Goal: Task Accomplishment & Management: Use online tool/utility

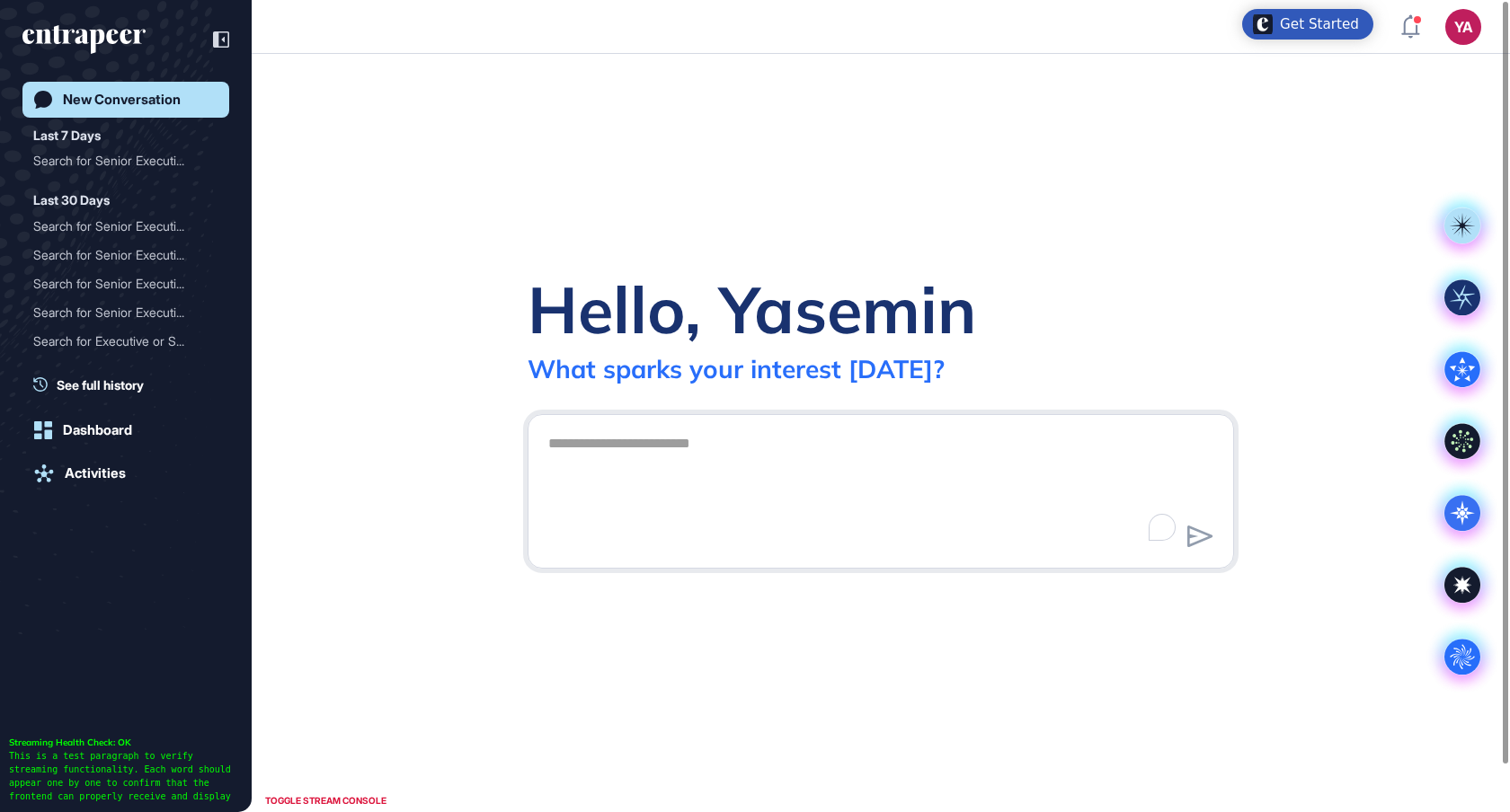
scroll to position [812, 1510]
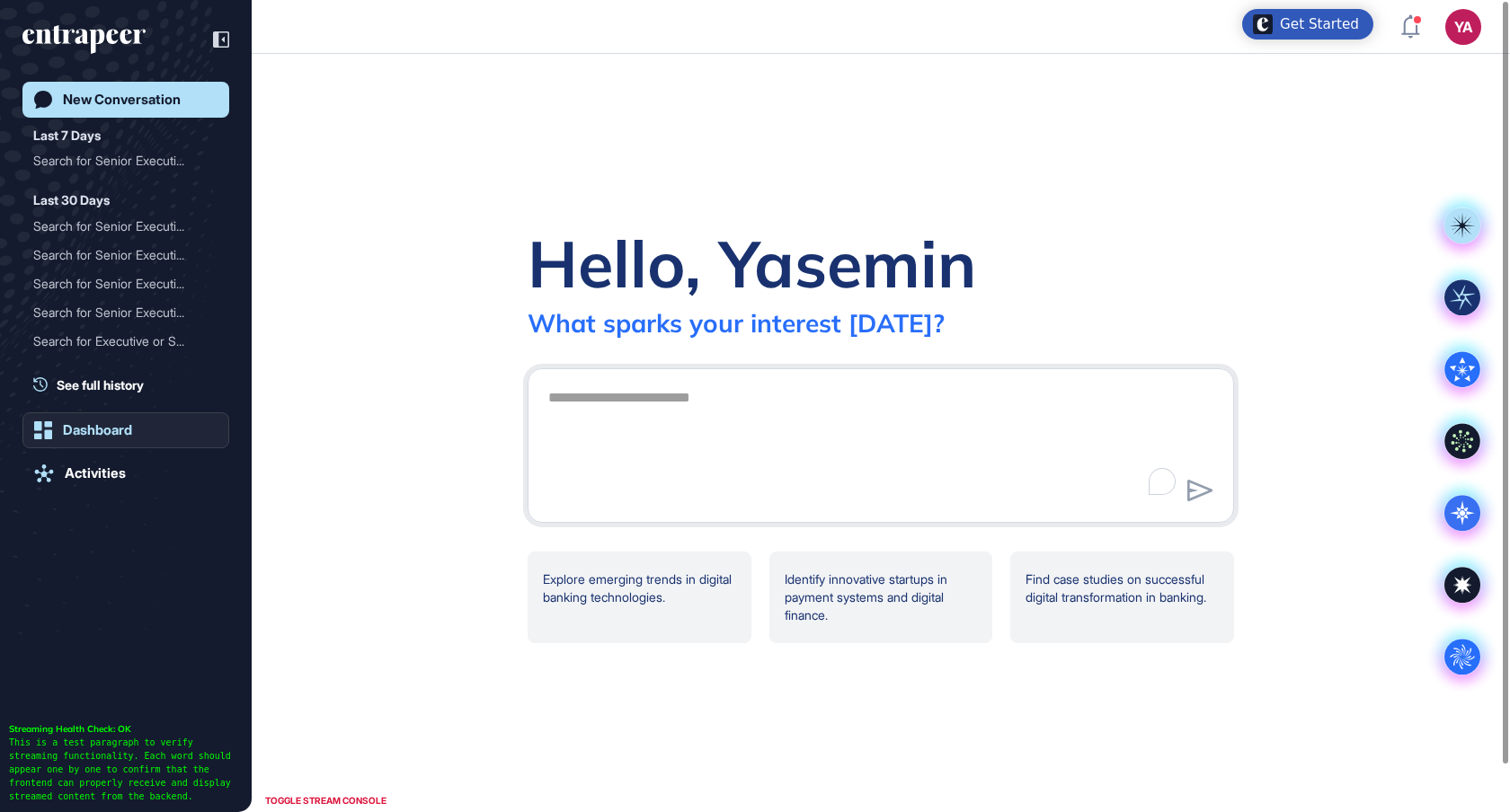
click at [103, 434] on div "Dashboard" at bounding box center [97, 431] width 69 height 16
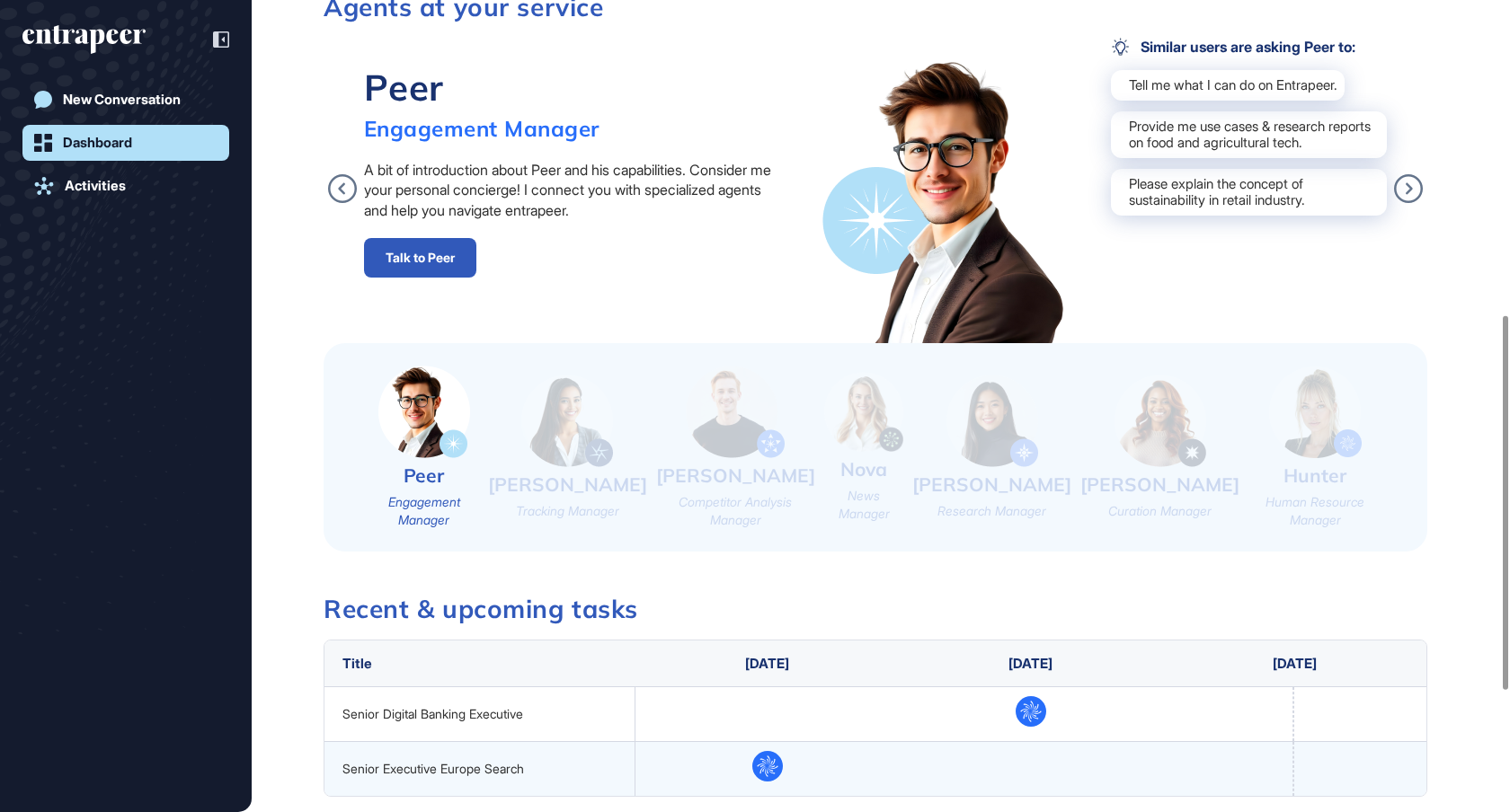
scroll to position [697, 0]
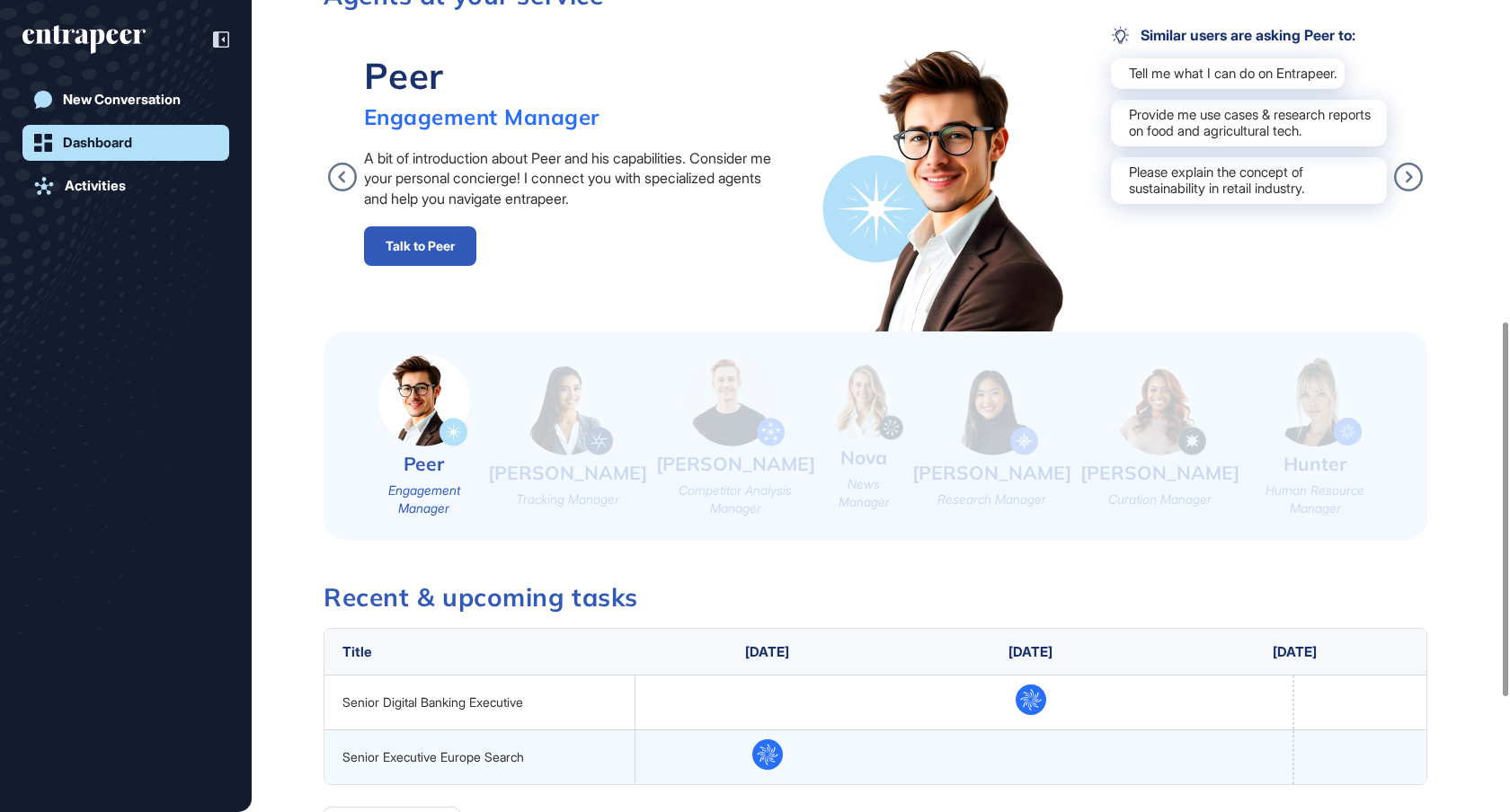
click at [1168, 433] on img at bounding box center [1315, 401] width 93 height 92
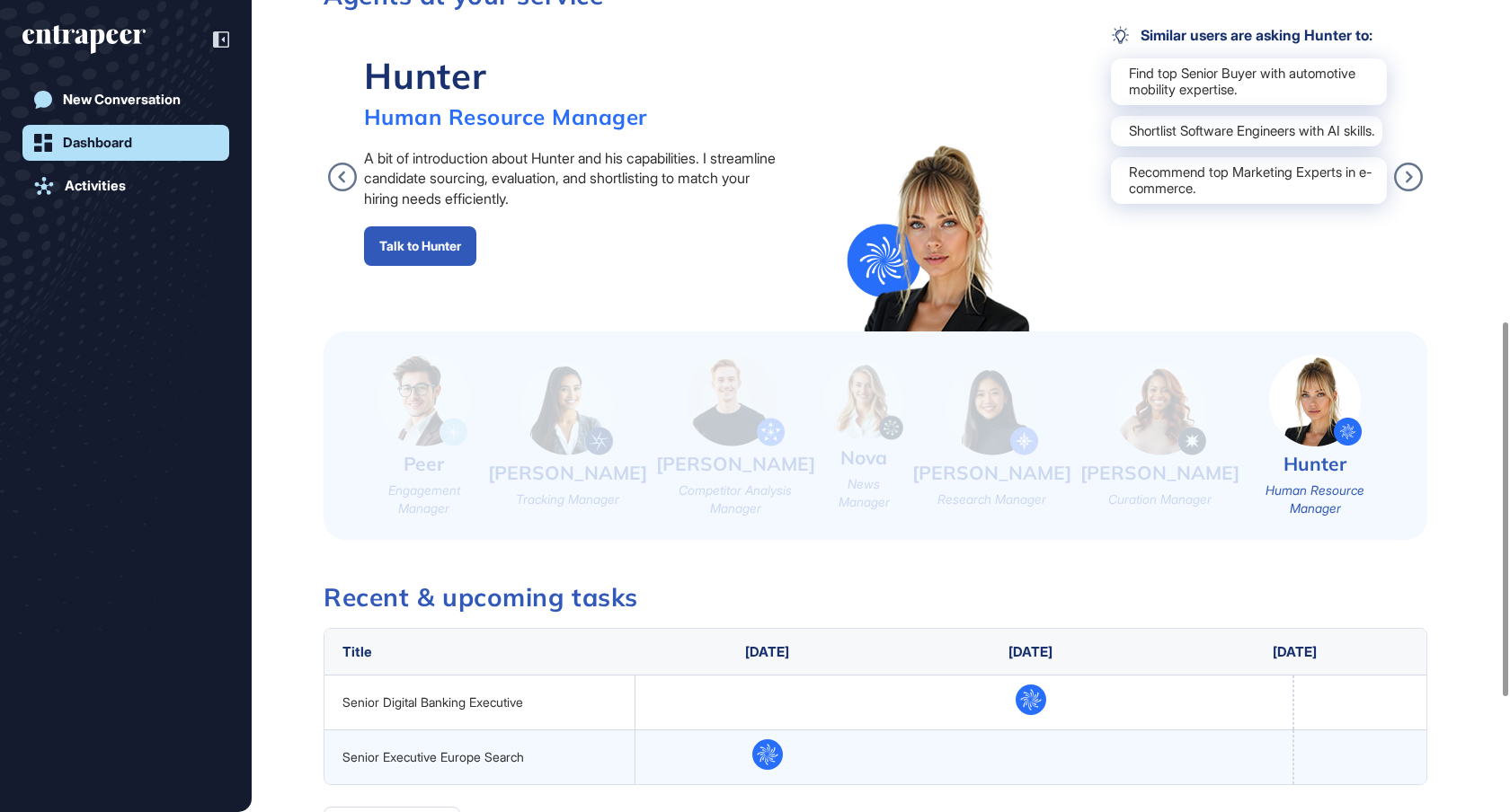
click at [448, 238] on link "Talk to Hunter" at bounding box center [420, 246] width 112 height 40
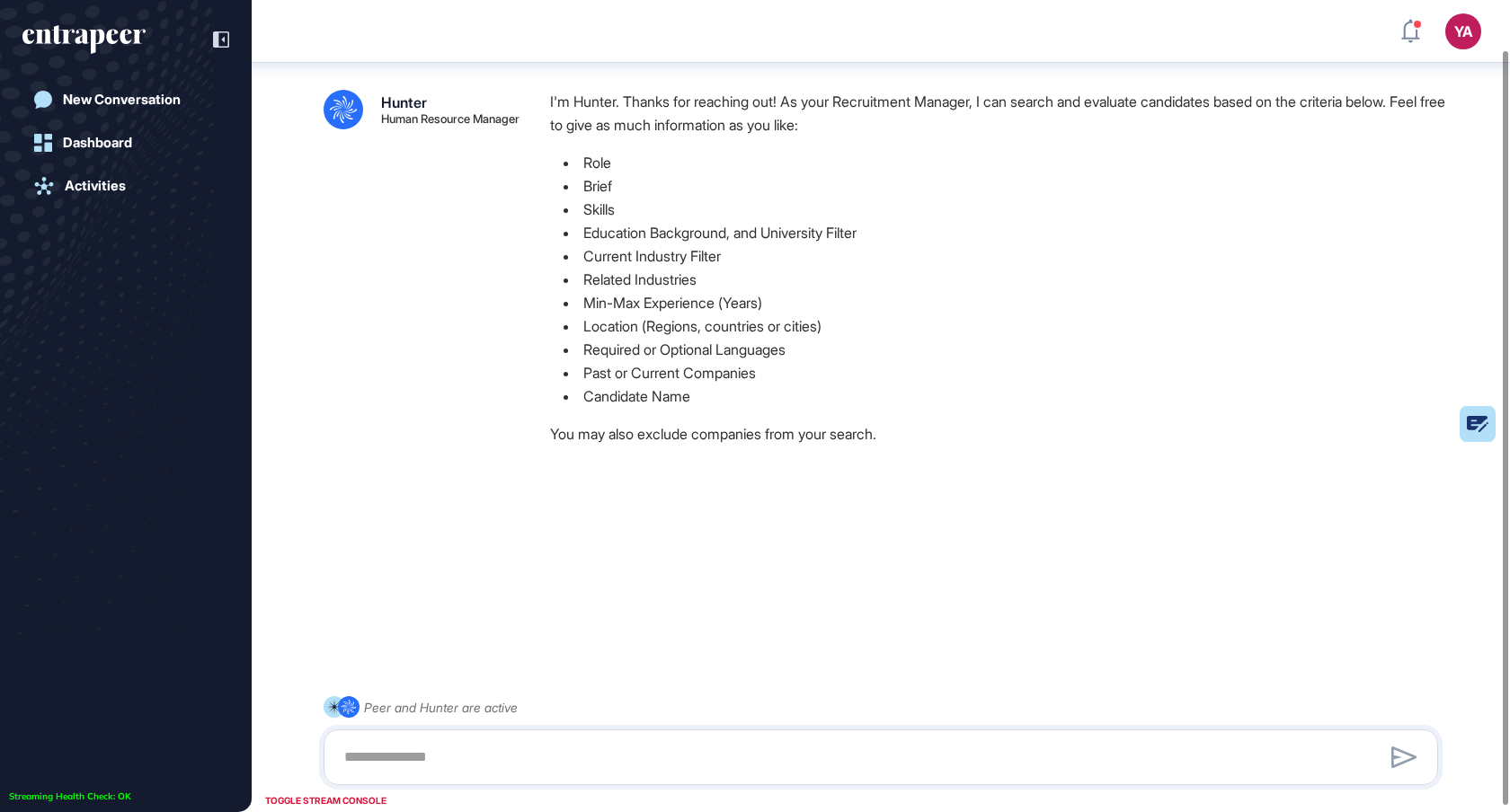
scroll to position [59, 0]
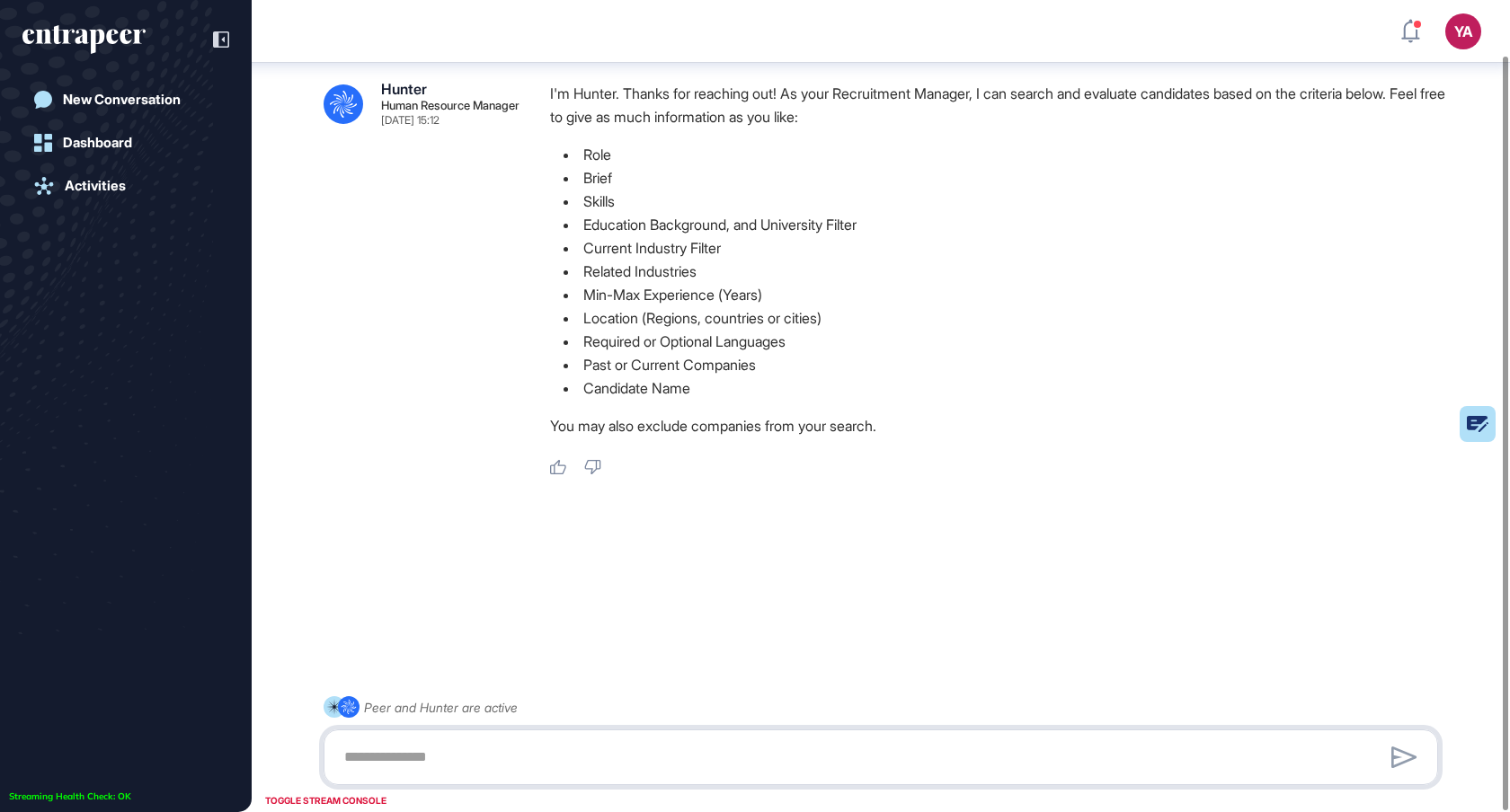
click at [427, 757] on textarea at bounding box center [880, 757] width 1095 height 36
click at [428, 754] on textarea at bounding box center [880, 757] width 1095 height 36
click at [382, 755] on textarea "***" at bounding box center [880, 757] width 1095 height 36
click at [467, 760] on textarea "***" at bounding box center [880, 757] width 1095 height 36
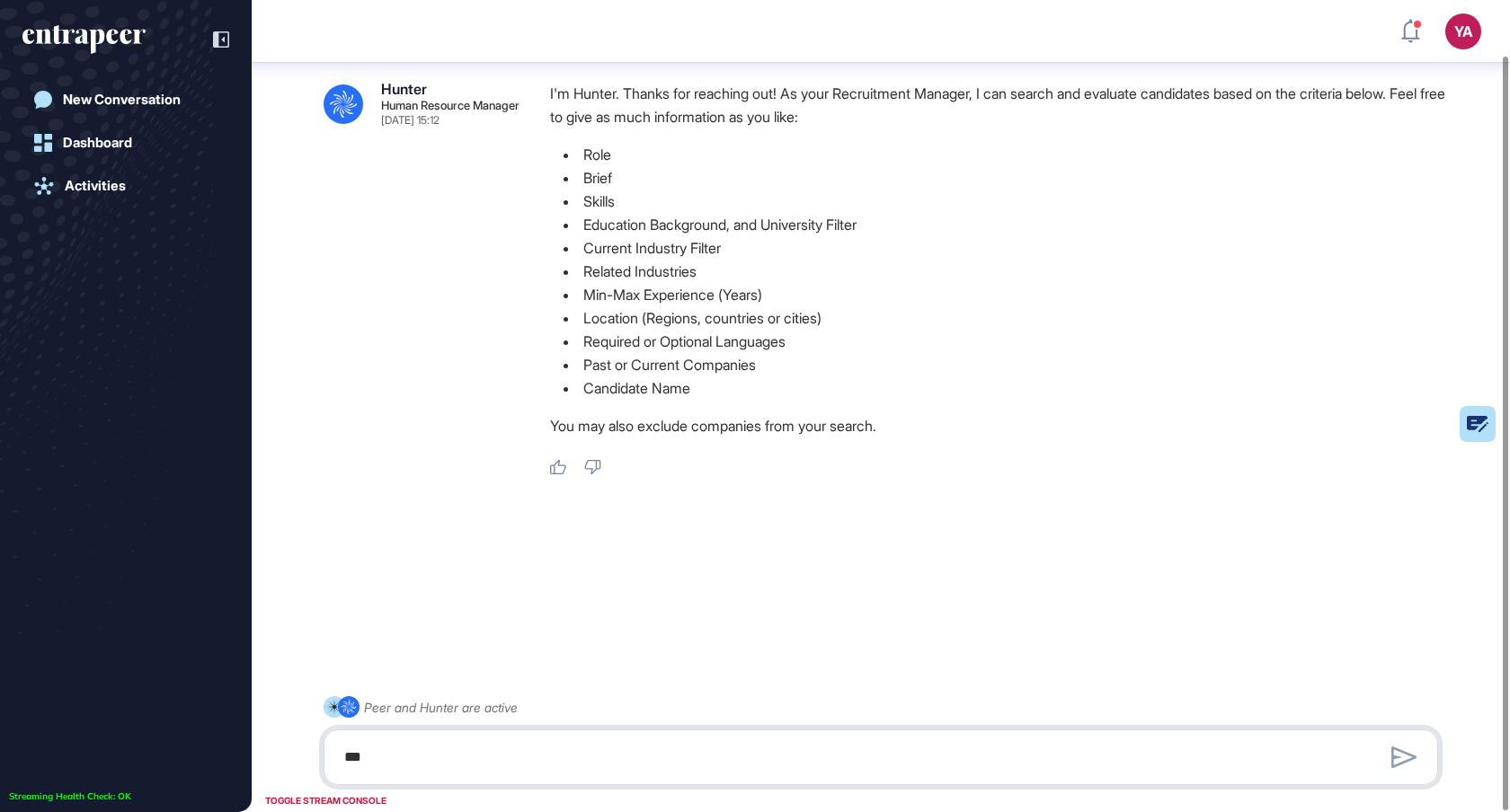
type textarea "*"
click at [694, 308] on li "Location (Regions, countries or cities)" at bounding box center [1001, 318] width 902 height 23
click at [453, 750] on textarea "*" at bounding box center [880, 757] width 1095 height 36
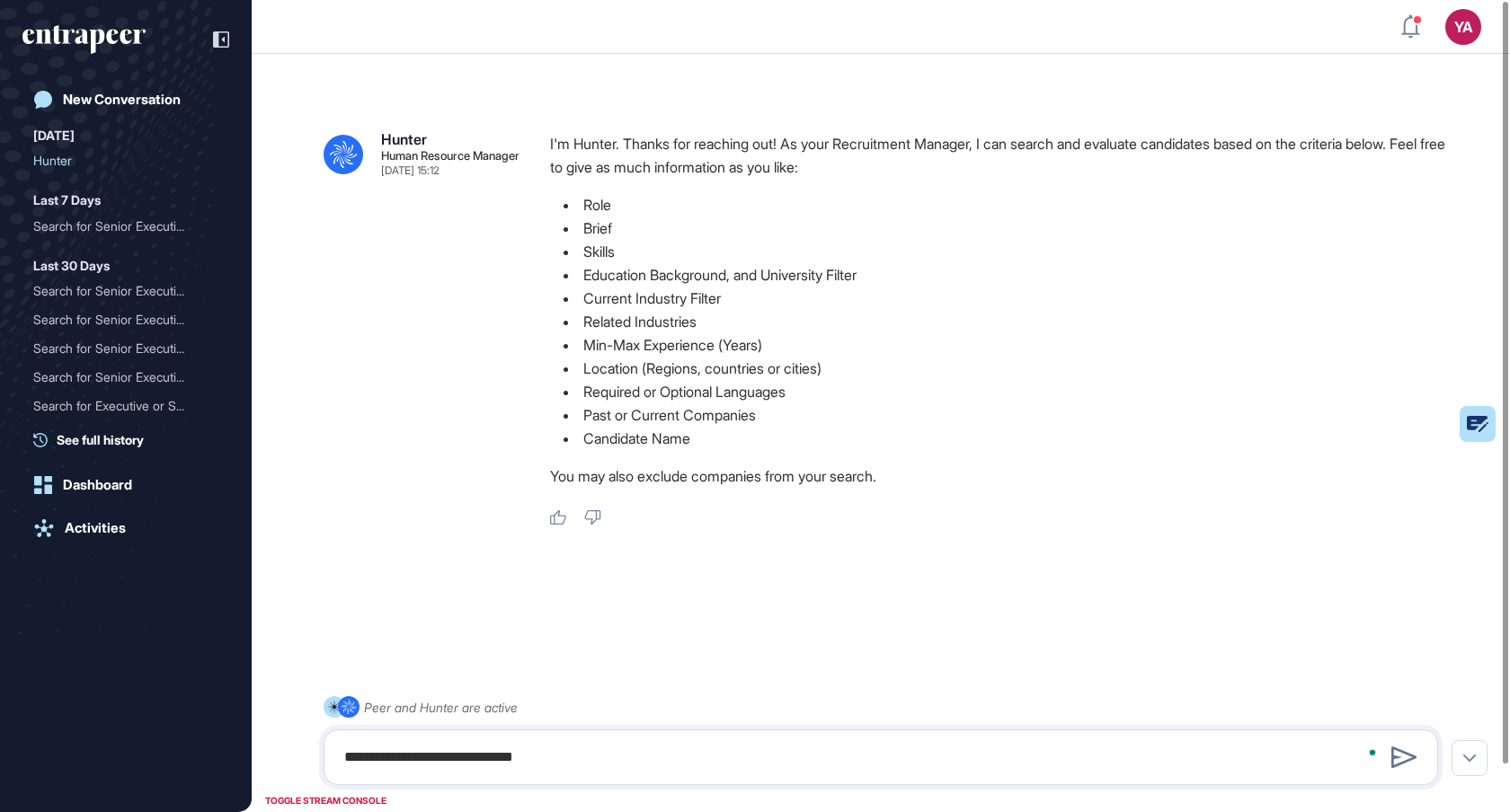
click at [551, 754] on textarea "**********" at bounding box center [880, 757] width 1095 height 36
type textarea "**********"
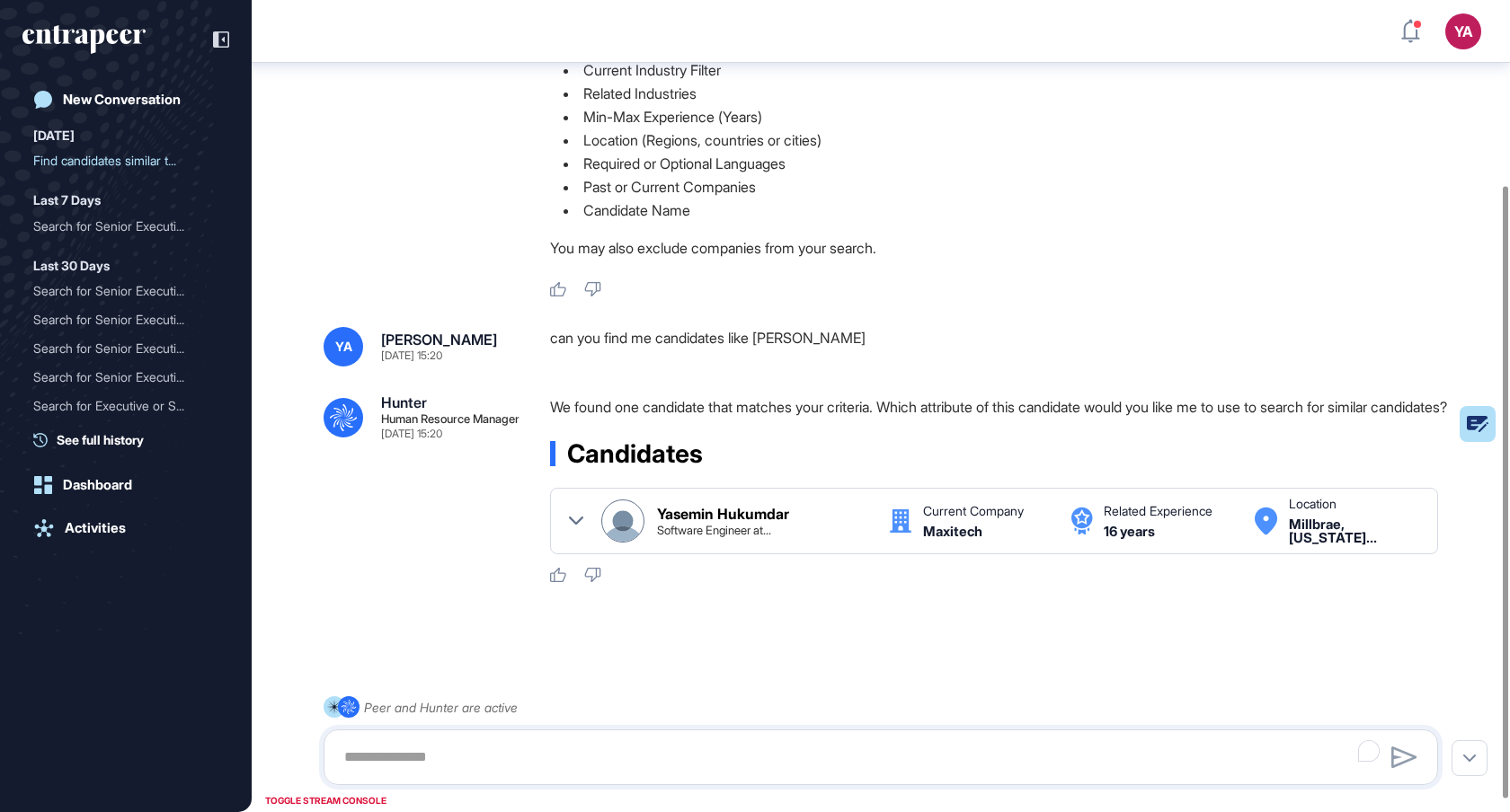
scroll to position [245, 0]
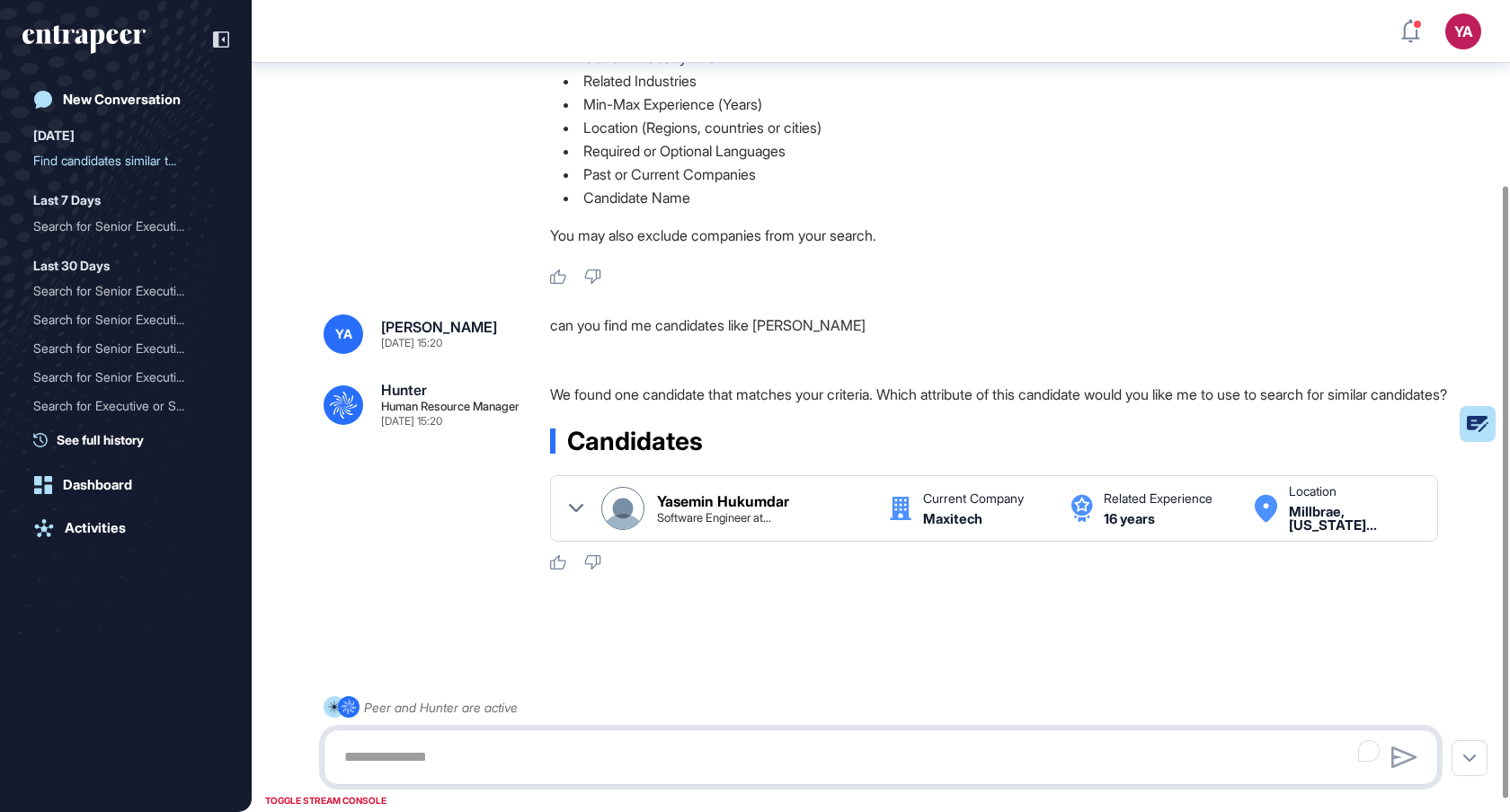
click at [603, 760] on textarea "To enrich screen reader interactions, please activate Accessibility in Grammarl…" at bounding box center [880, 757] width 1095 height 36
type textarea "*"
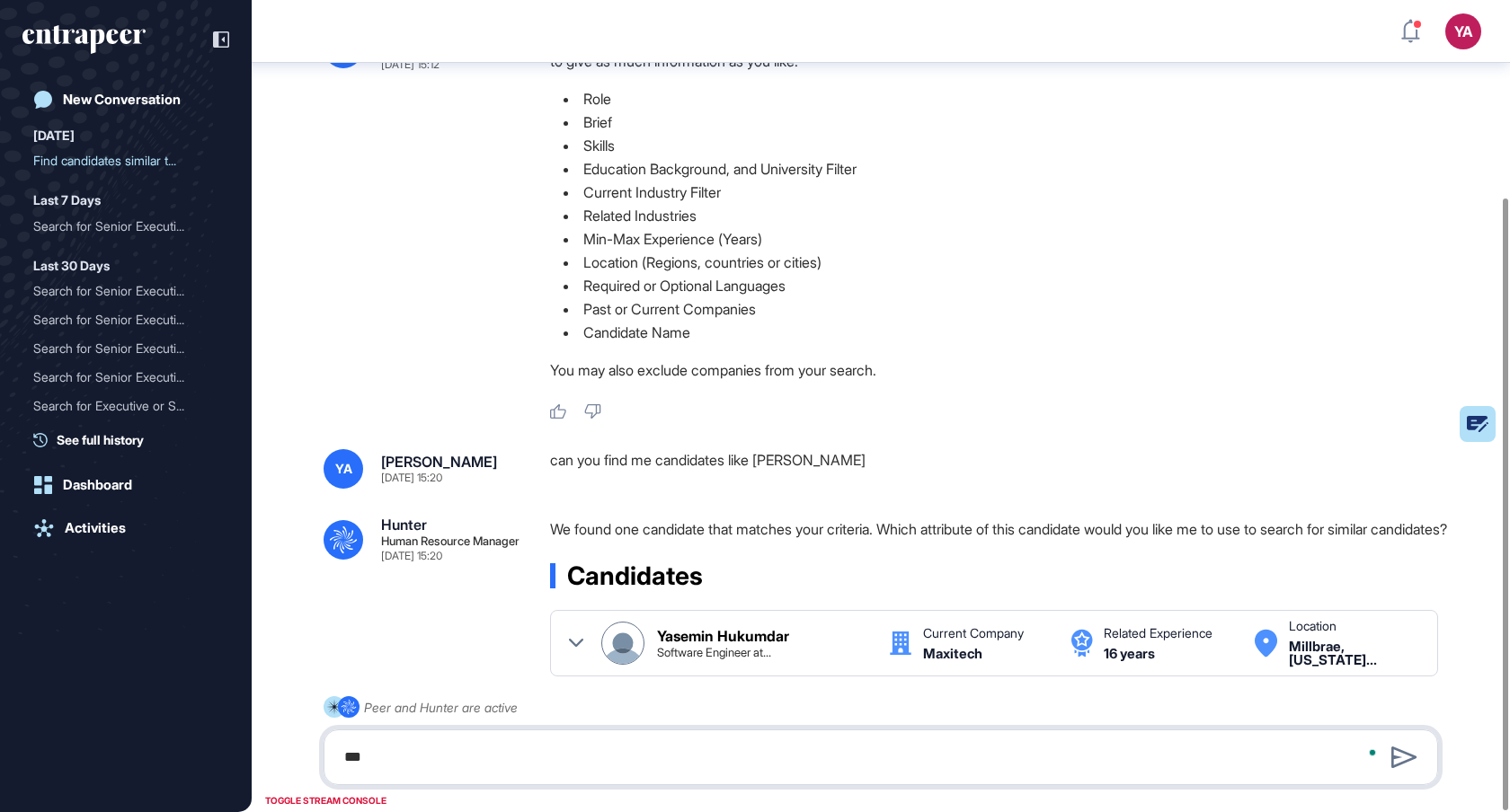
scroll to position [261, 0]
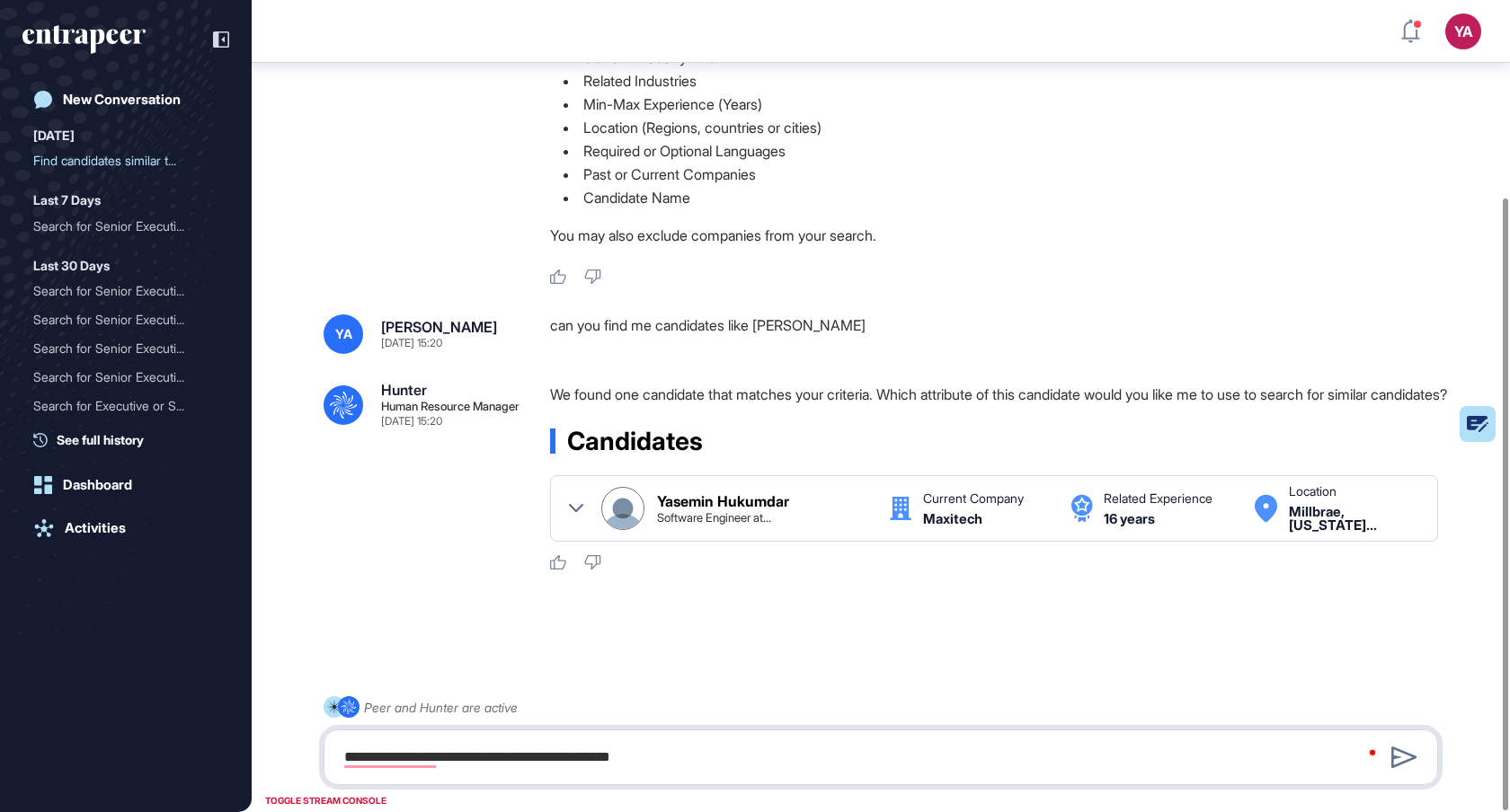
type textarea "**********"
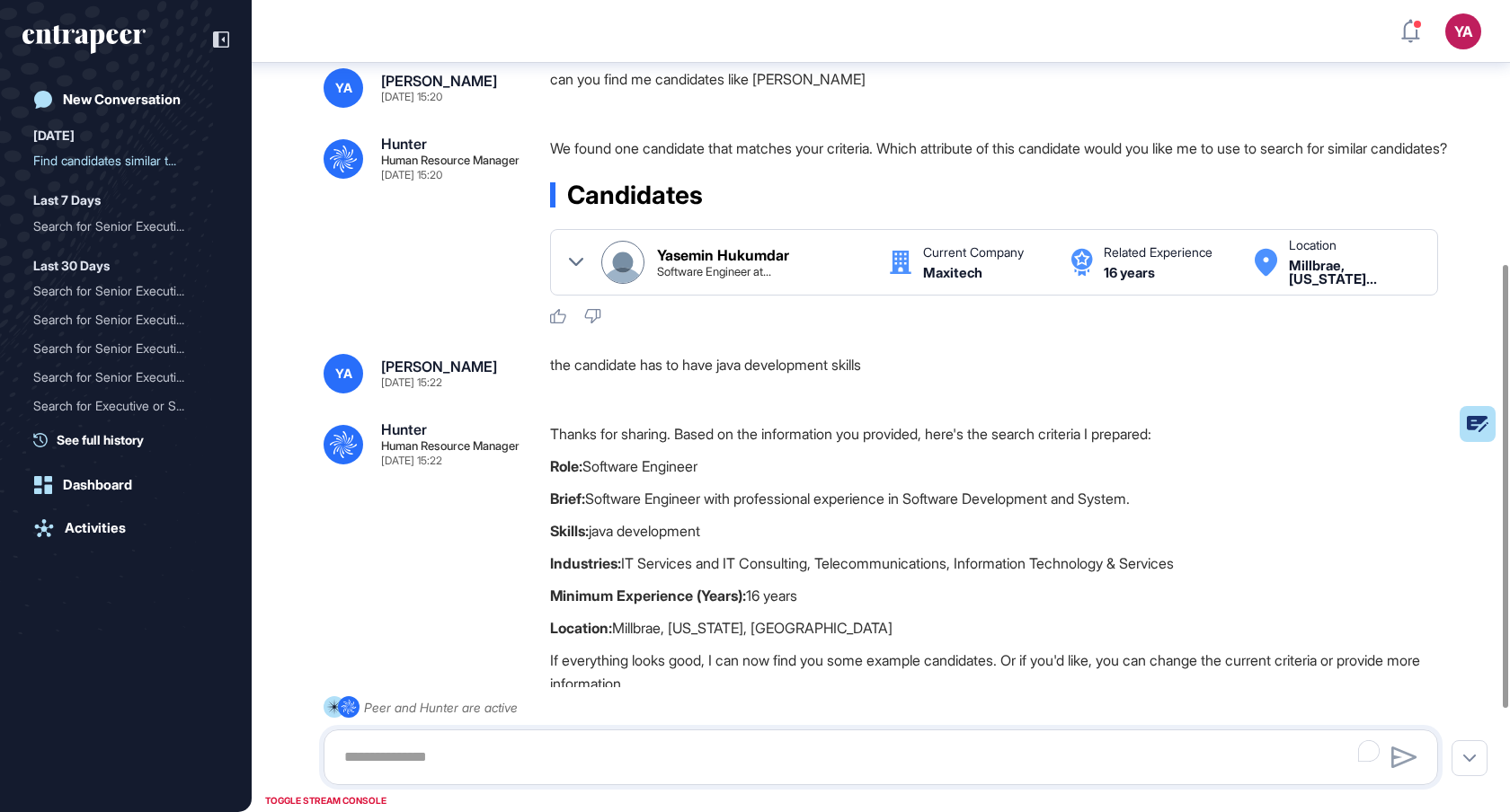
scroll to position [486, 0]
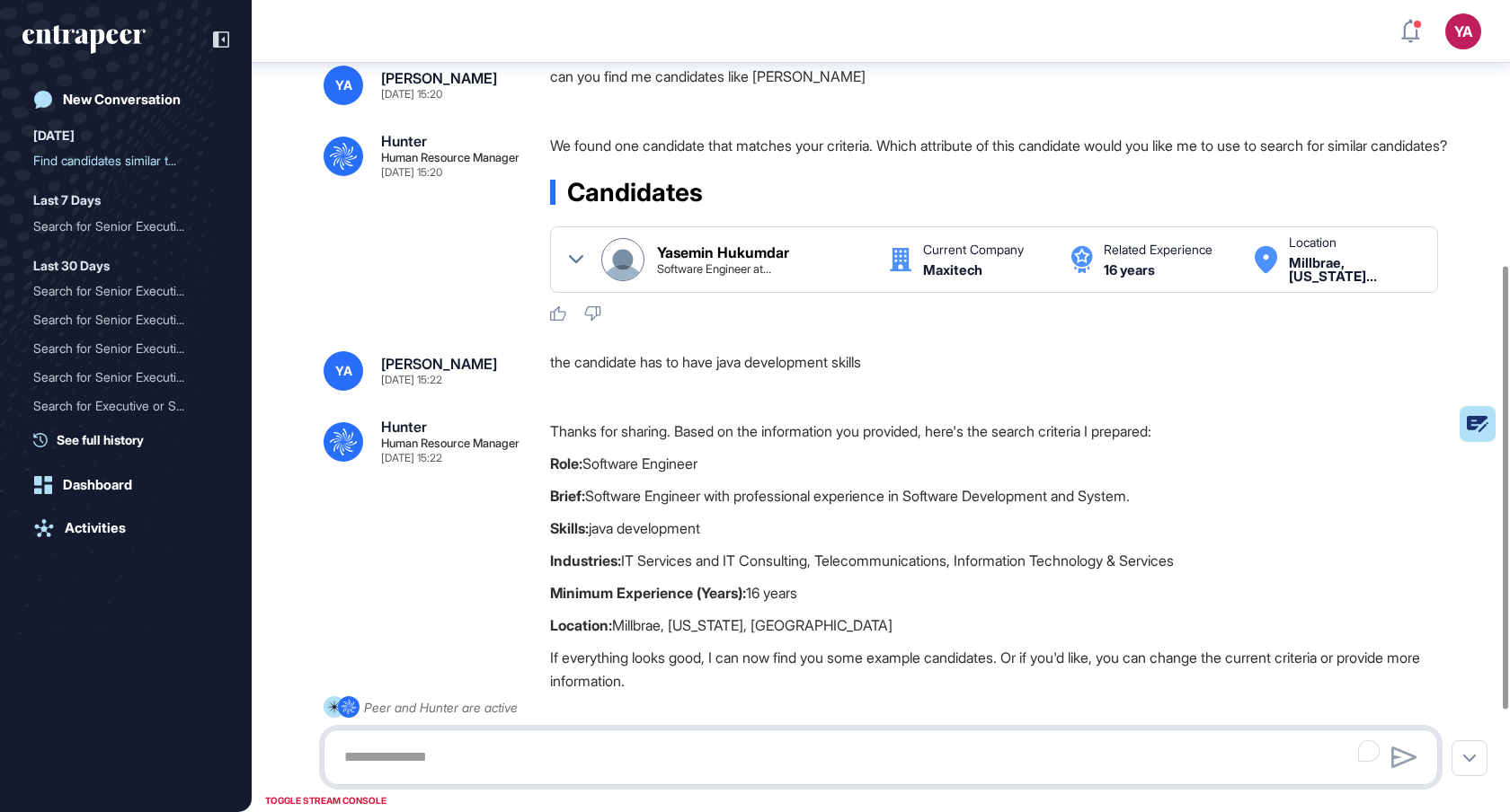
click at [516, 754] on textarea "To enrich screen reader interactions, please activate Accessibility in Grammarl…" at bounding box center [880, 757] width 1095 height 36
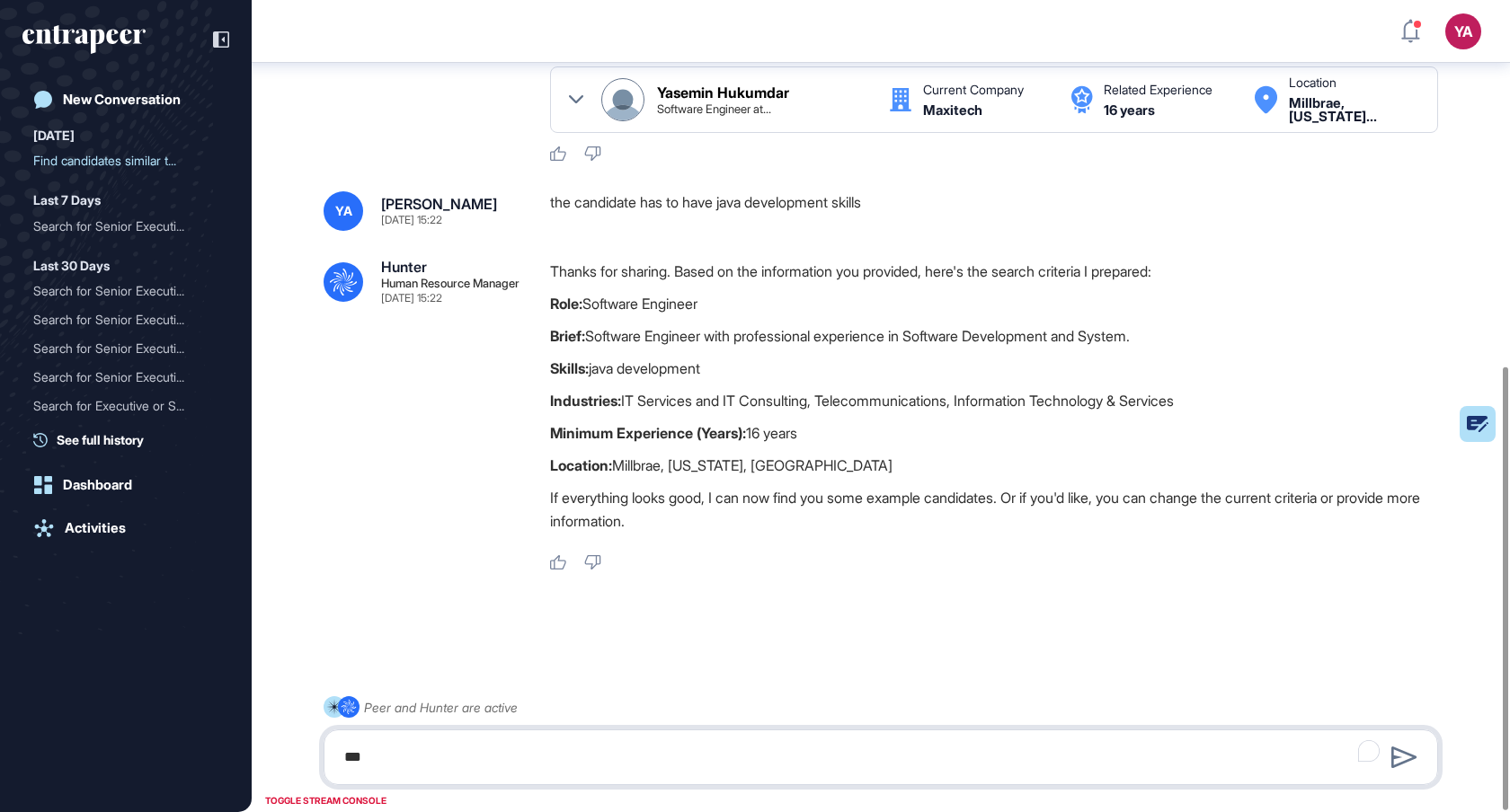
type textarea "***"
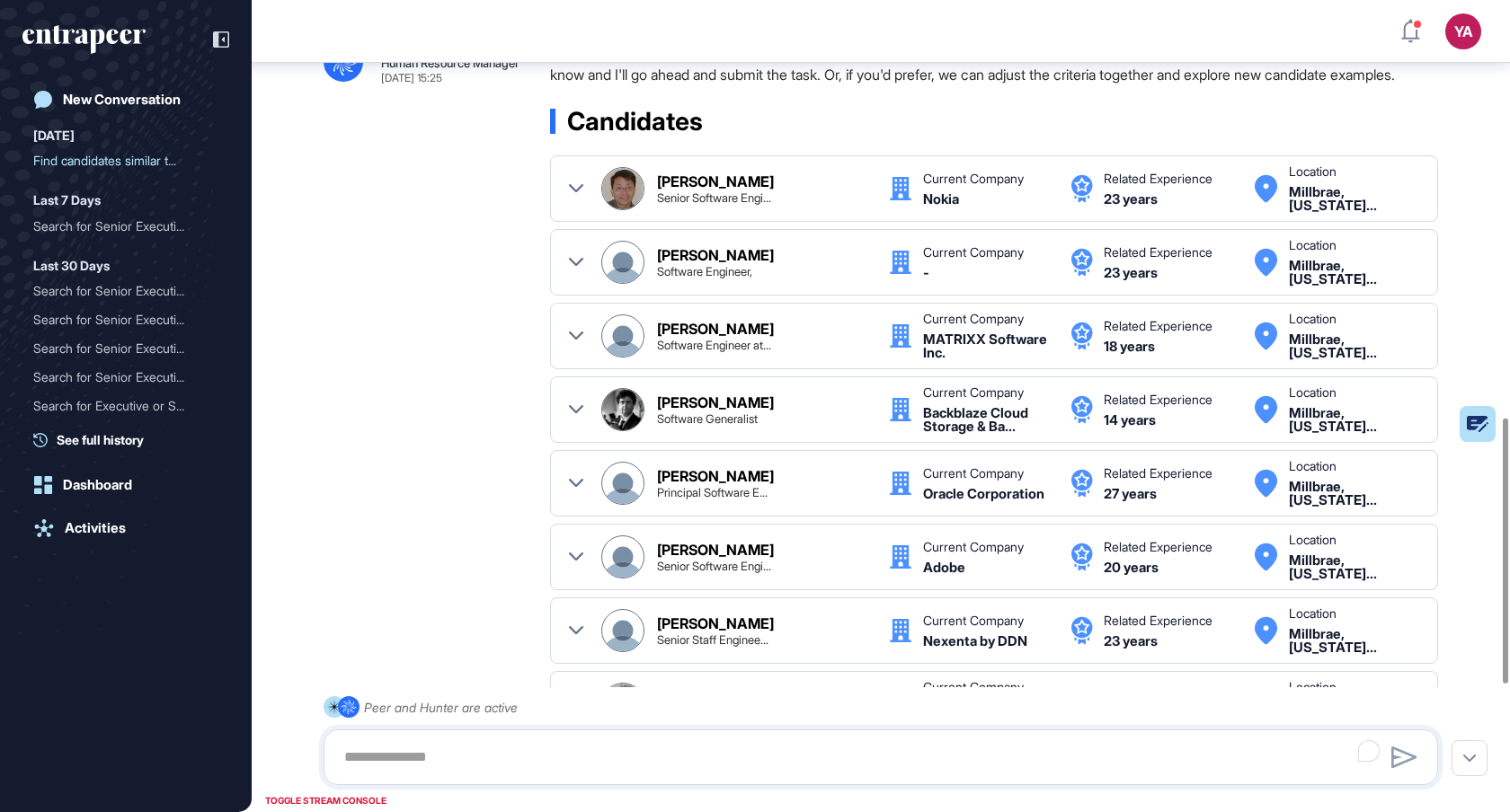
scroll to position [1277, 0]
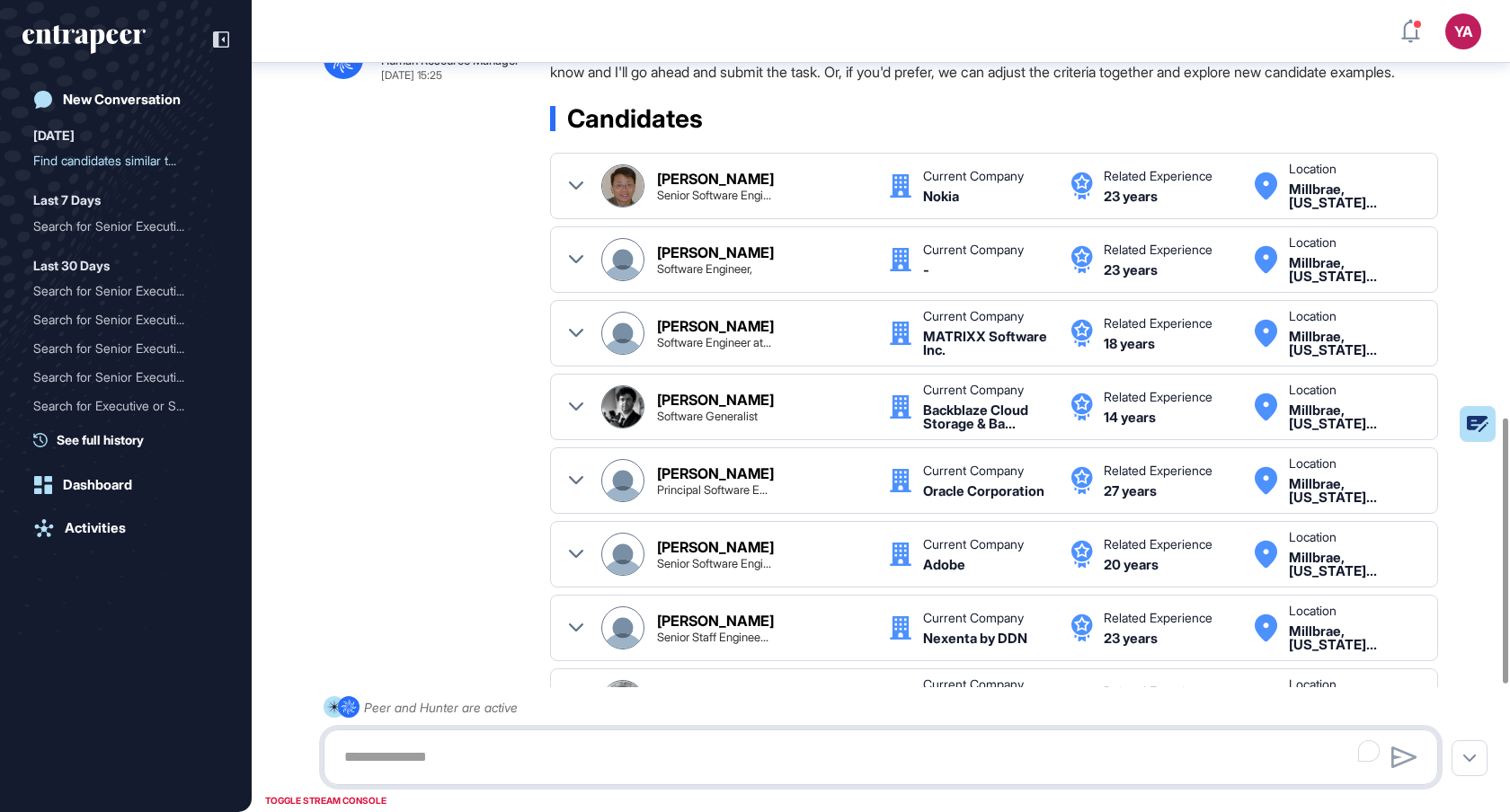
click at [444, 763] on textarea "To enrich screen reader interactions, please activate Accessibility in Grammarl…" at bounding box center [880, 757] width 1095 height 36
click at [392, 754] on textarea "To enrich screen reader interactions, please activate Accessibility in Grammarl…" at bounding box center [880, 757] width 1095 height 36
click at [407, 756] on textarea "To enrich screen reader interactions, please activate Accessibility in Grammarl…" at bounding box center [880, 757] width 1095 height 36
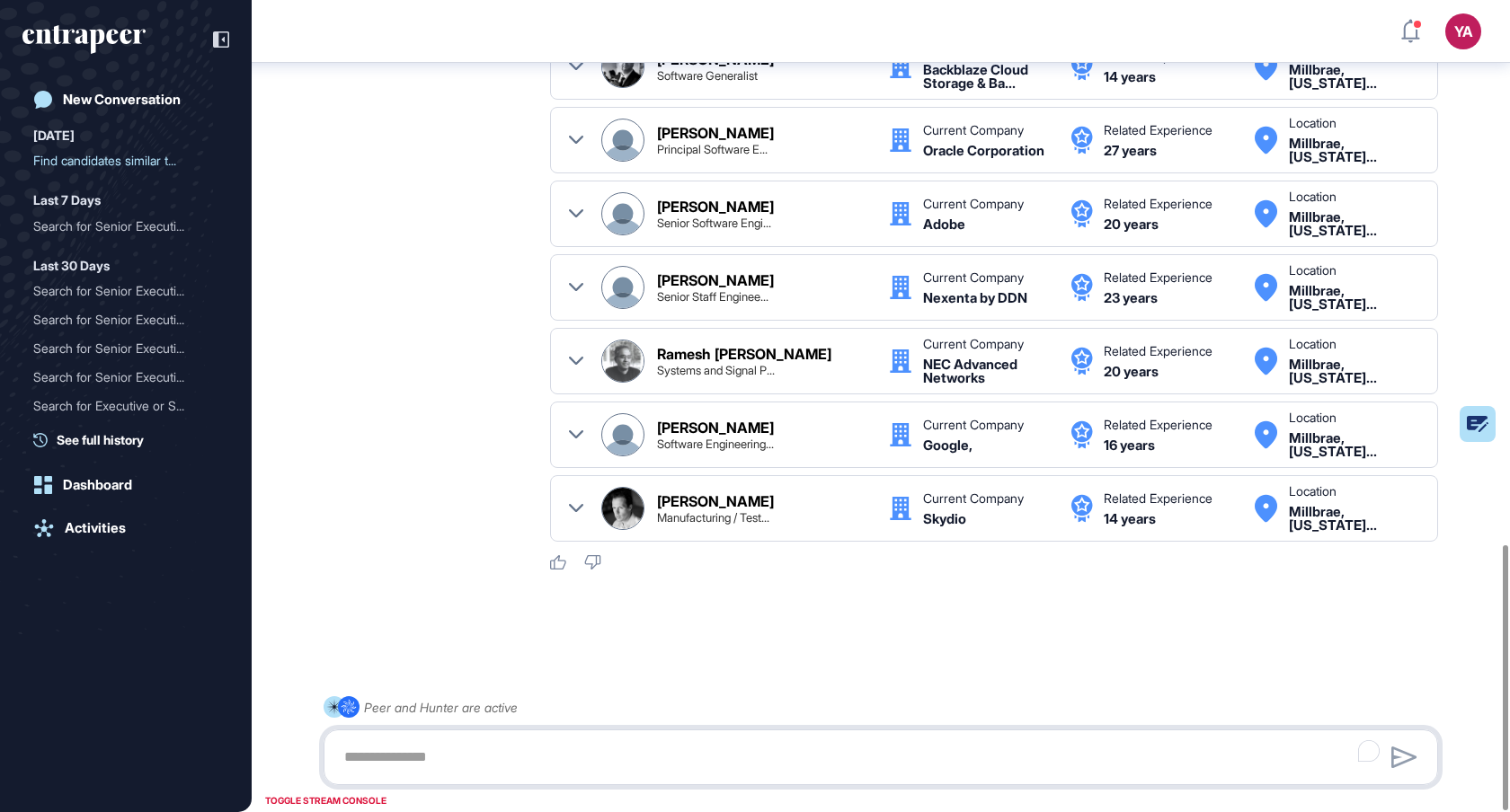
click at [402, 756] on textarea "To enrich screen reader interactions, please activate Accessibility in Grammarl…" at bounding box center [880, 757] width 1095 height 36
type textarea "**********"
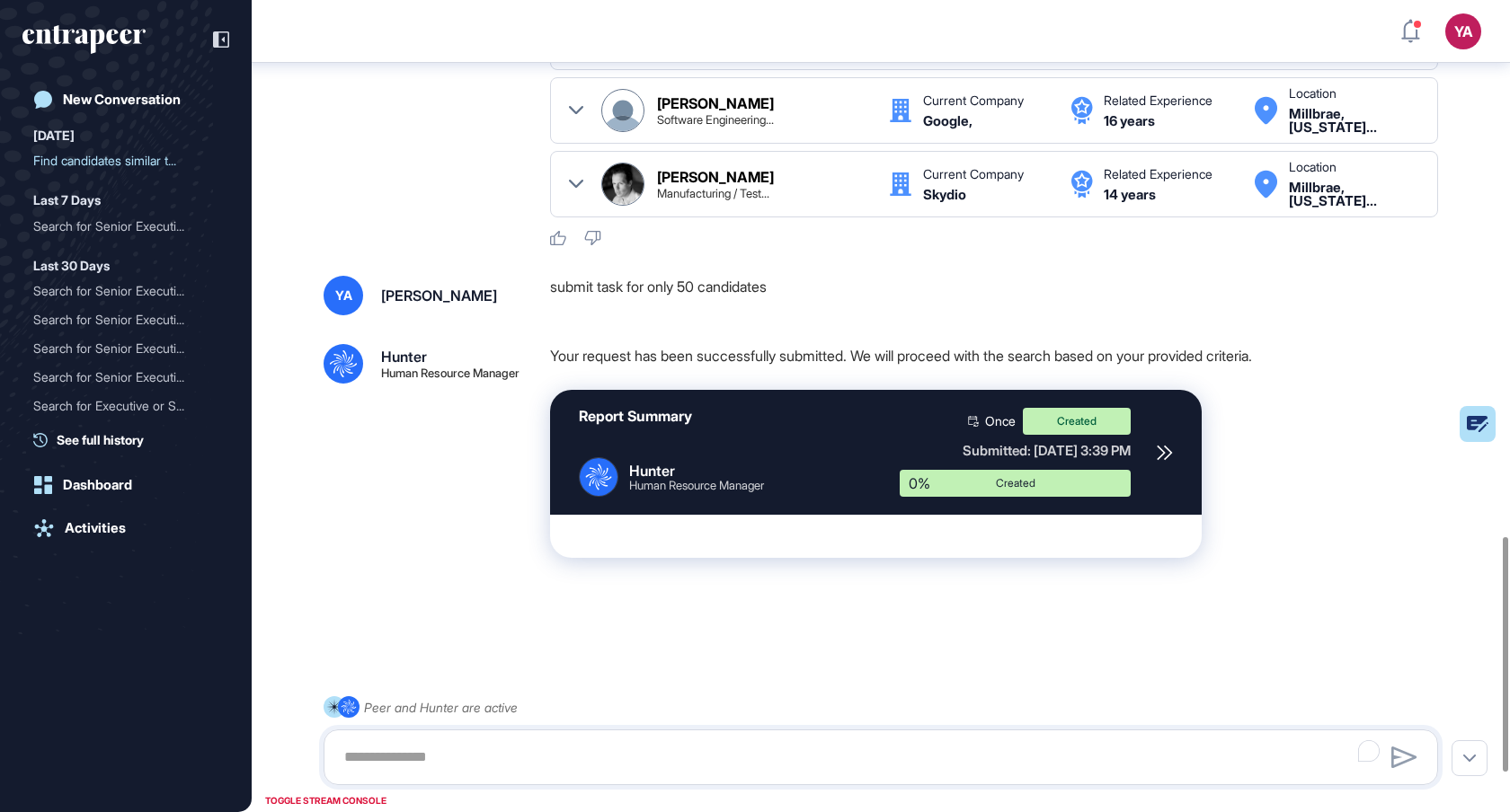
scroll to position [1990, 0]
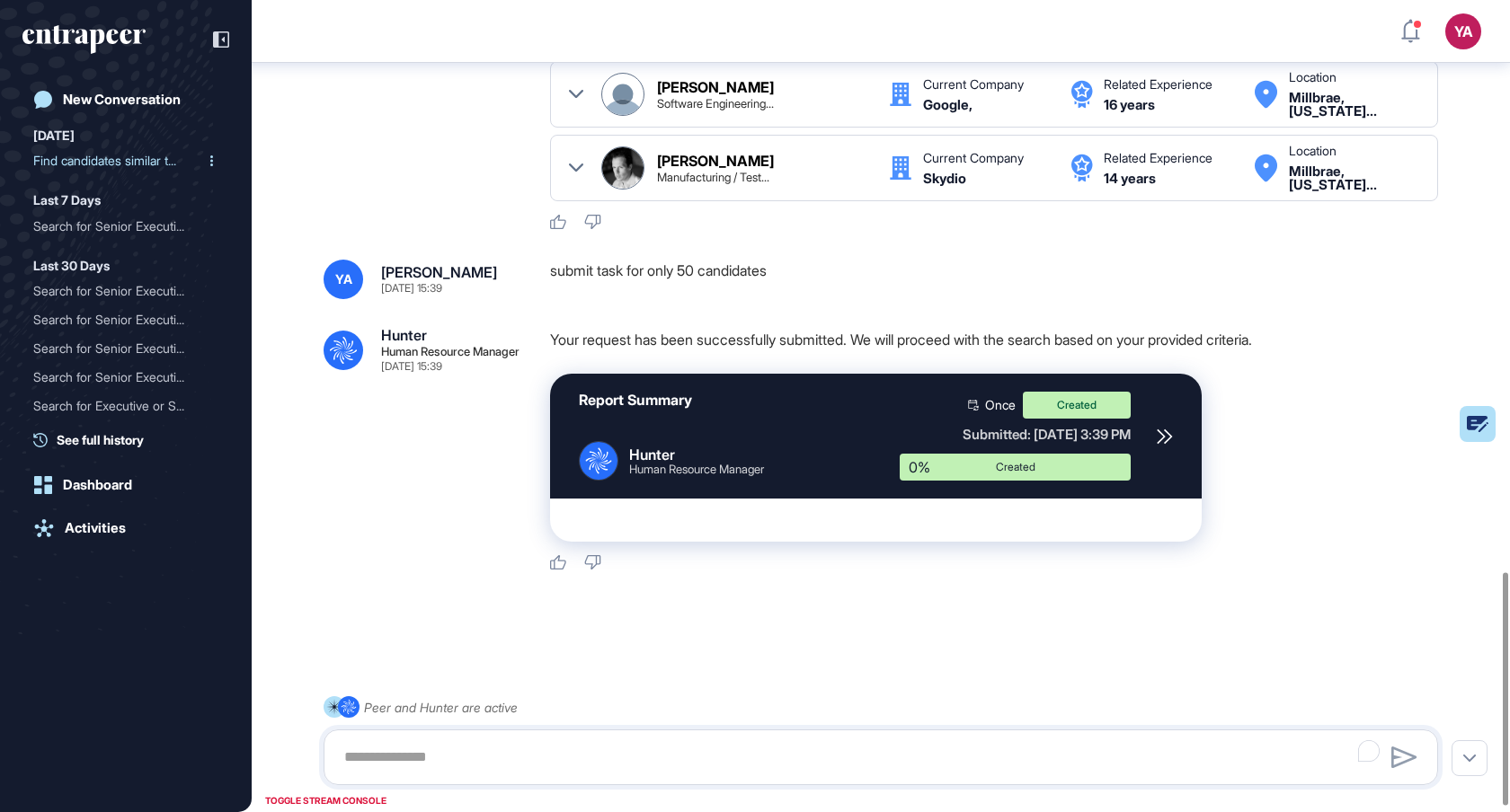
click at [77, 169] on div "Find candidates similar t..." at bounding box center [119, 161] width 171 height 29
click at [67, 166] on div "Find candidates similar t..." at bounding box center [119, 161] width 171 height 29
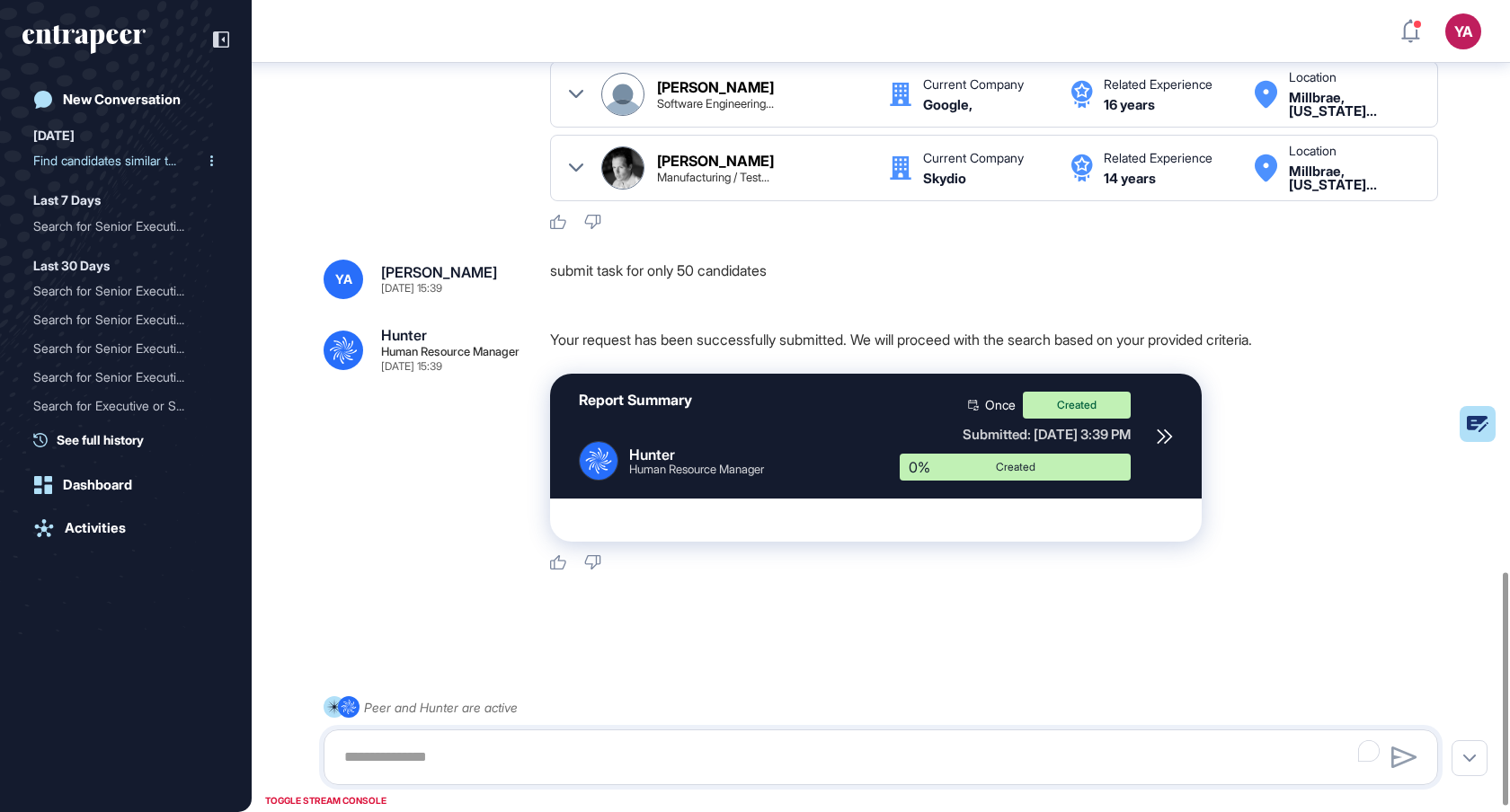
click at [67, 166] on div "Find candidates similar t..." at bounding box center [119, 161] width 171 height 29
click at [96, 159] on div "Find candidates similar t..." at bounding box center [119, 161] width 171 height 29
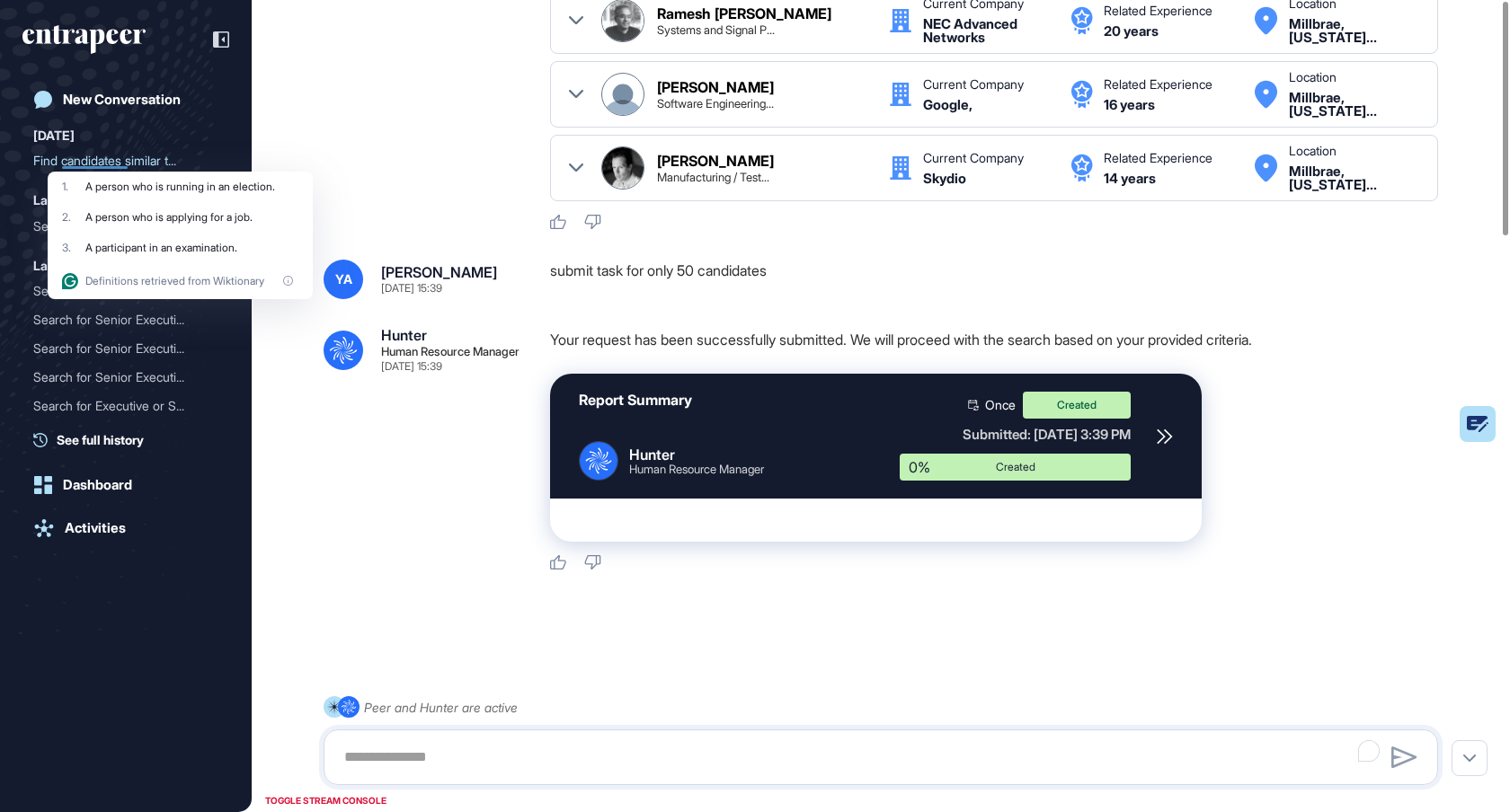
scroll to position [0, 0]
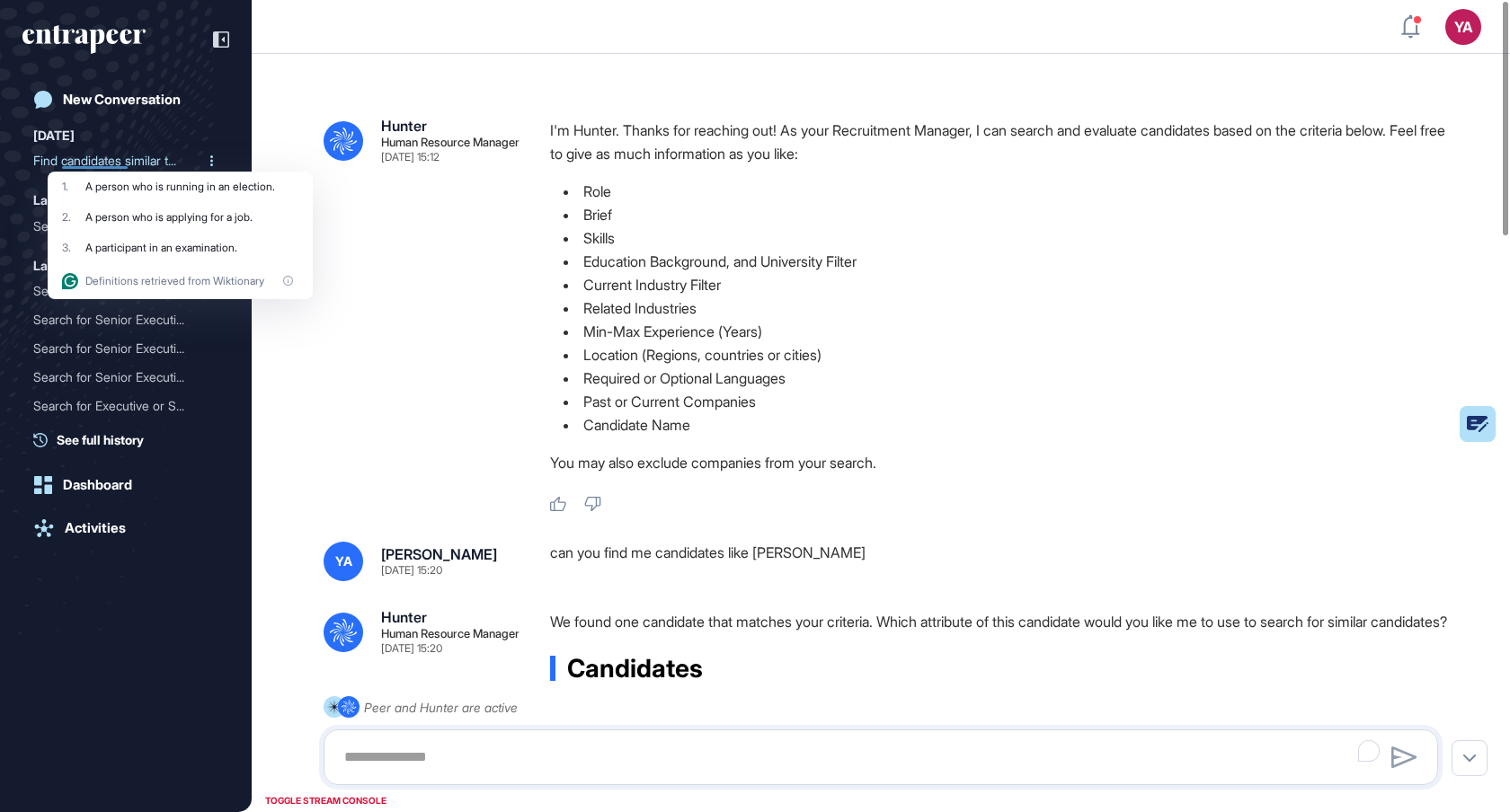
click at [117, 159] on div "Find candidates similar t..." at bounding box center [119, 161] width 171 height 29
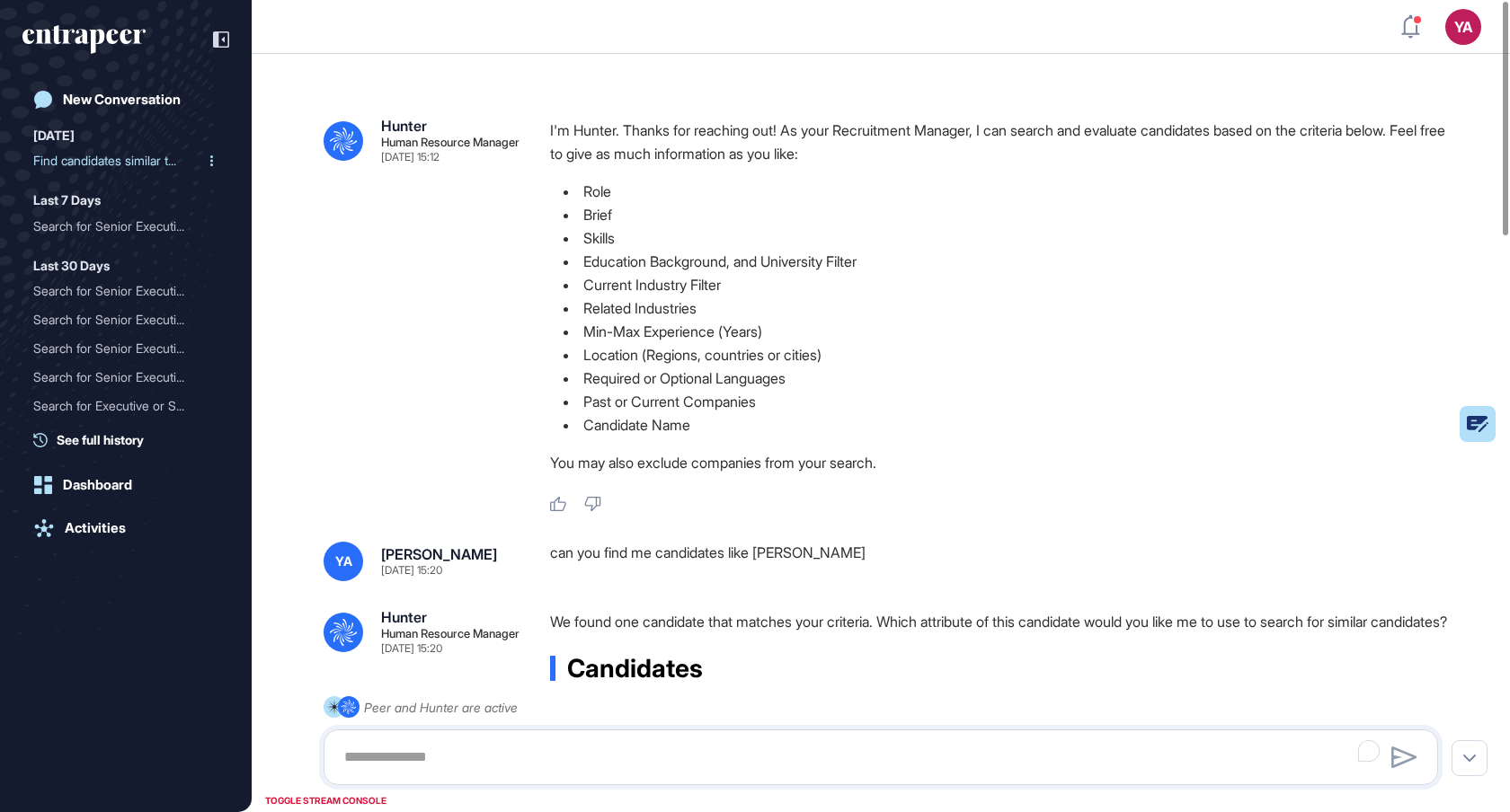
click at [88, 156] on div "Find candidates similar t..." at bounding box center [119, 161] width 171 height 29
click at [79, 487] on div "Dashboard" at bounding box center [97, 486] width 69 height 16
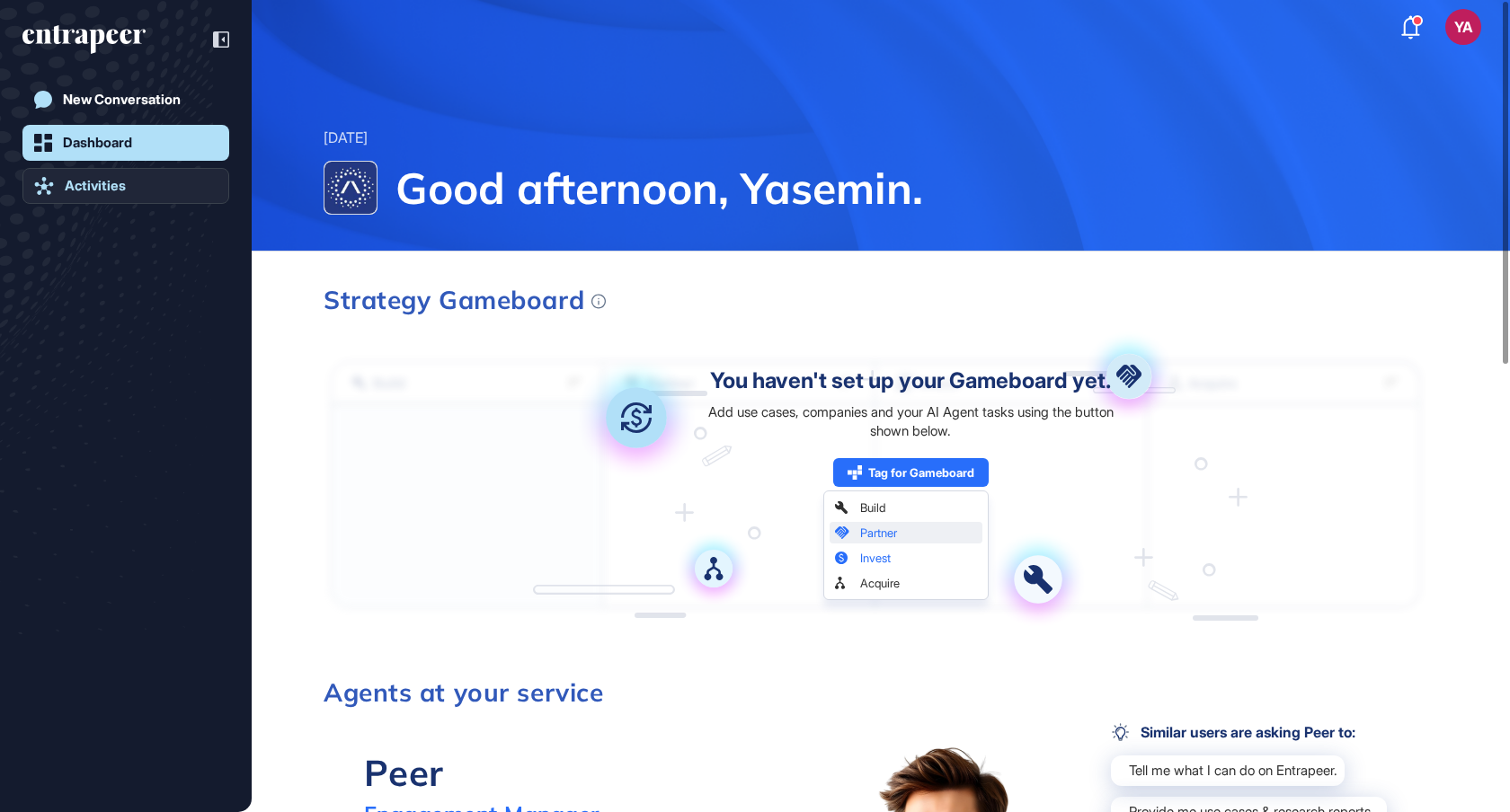
click at [130, 190] on link "Activities" at bounding box center [126, 186] width 207 height 36
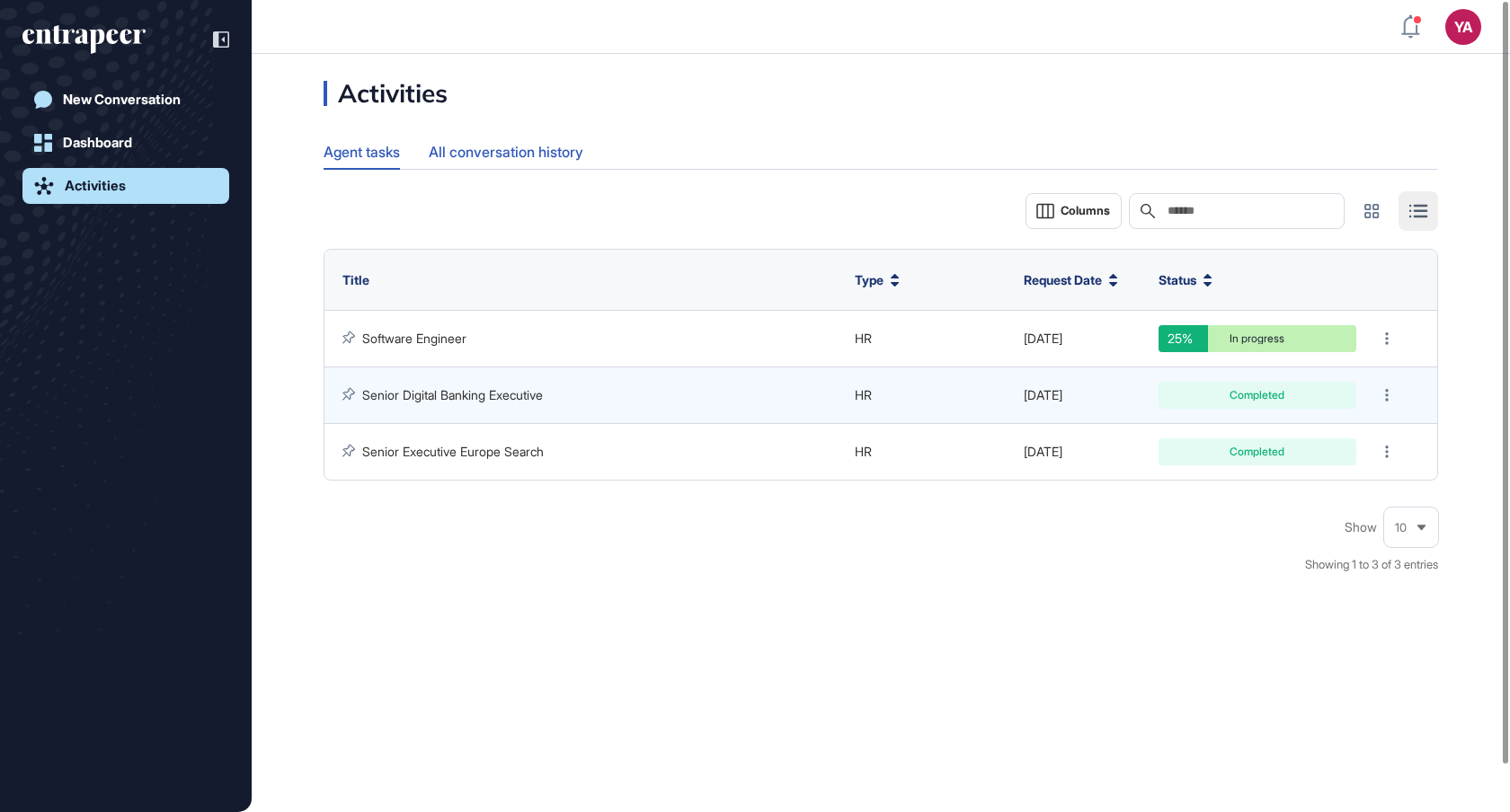
click at [485, 158] on div "All conversation history" at bounding box center [506, 152] width 155 height 35
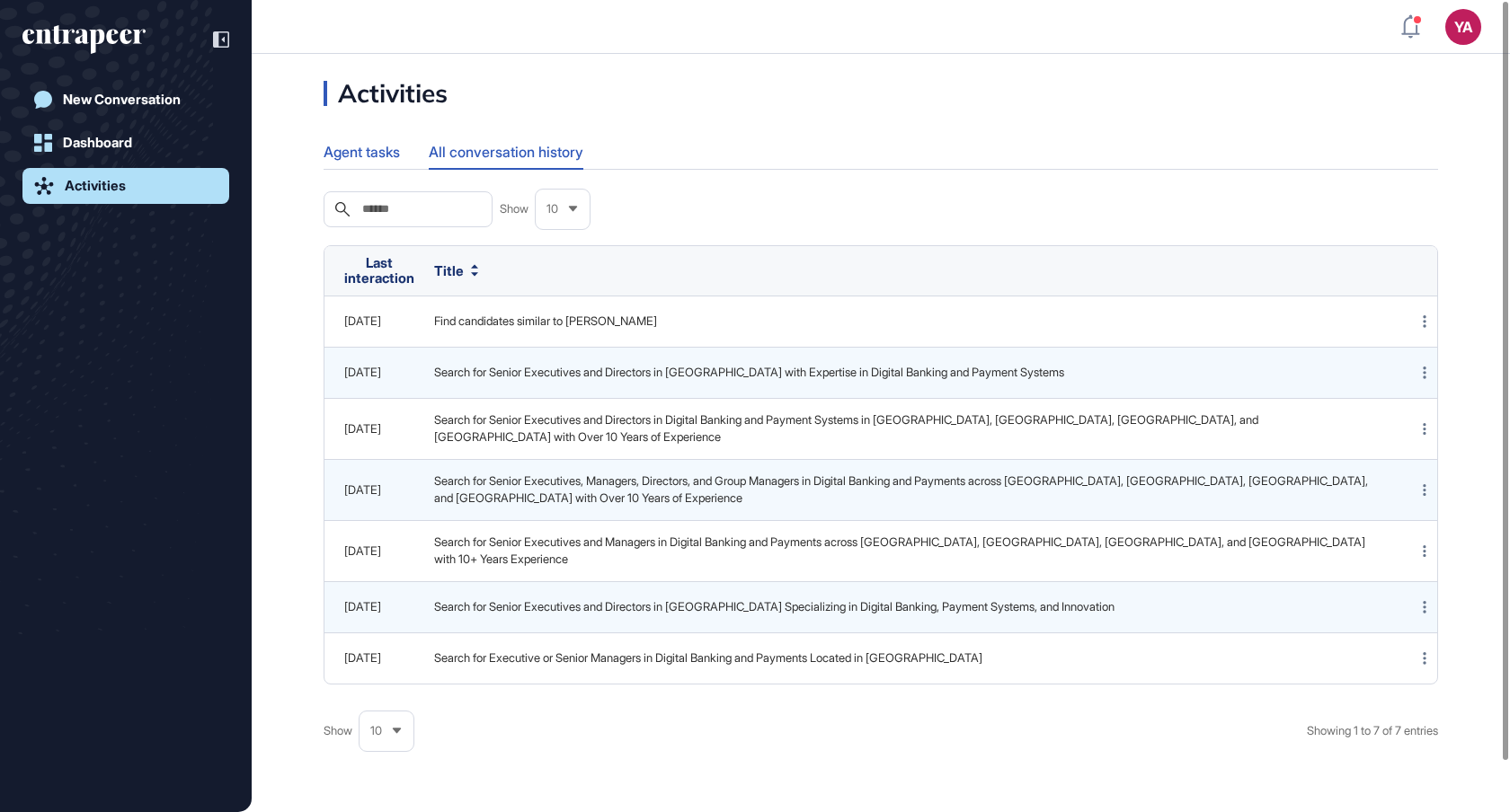
click at [380, 151] on div "Agent tasks" at bounding box center [362, 152] width 76 height 35
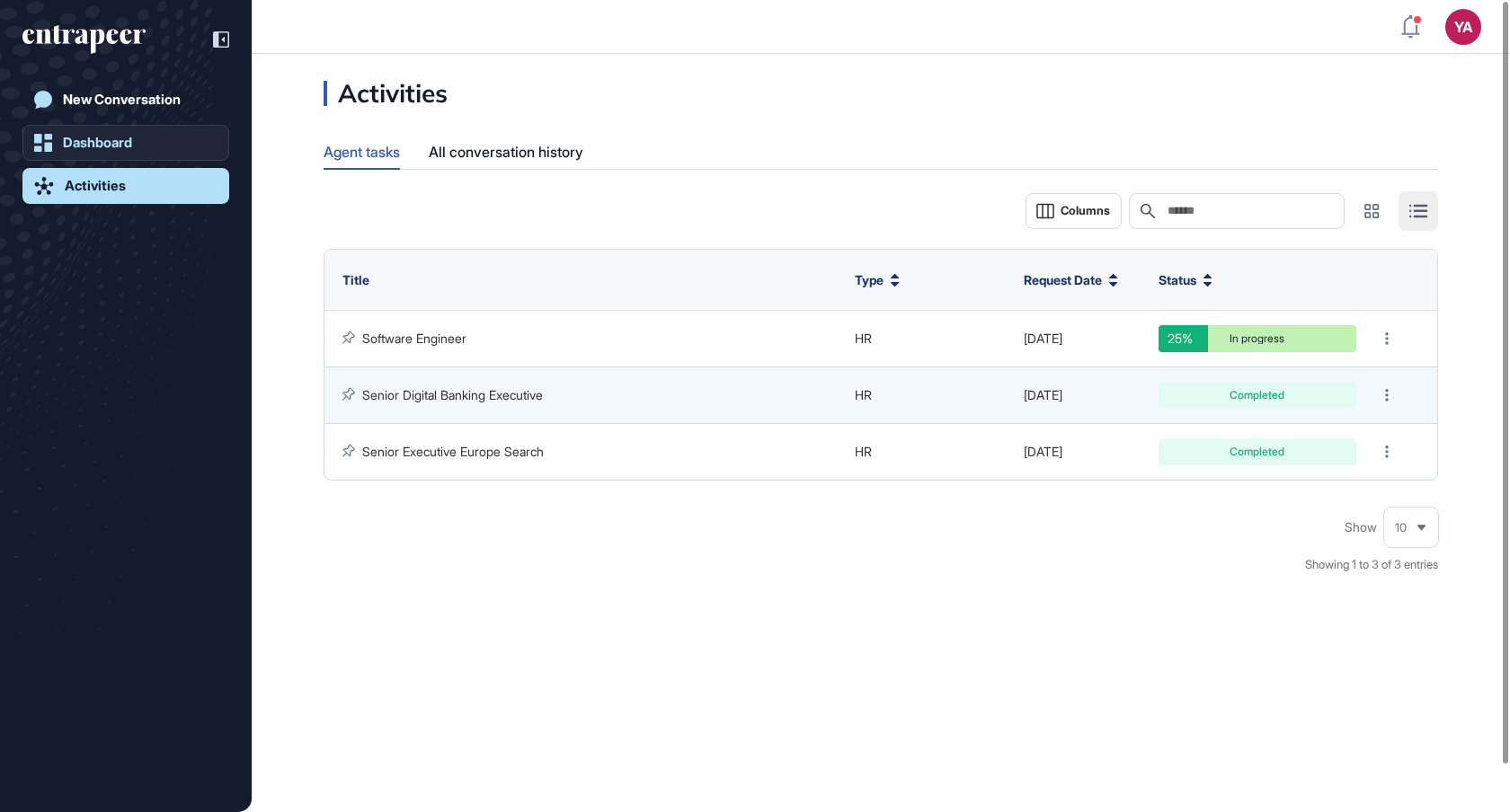
click at [169, 138] on link "Dashboard" at bounding box center [126, 143] width 207 height 36
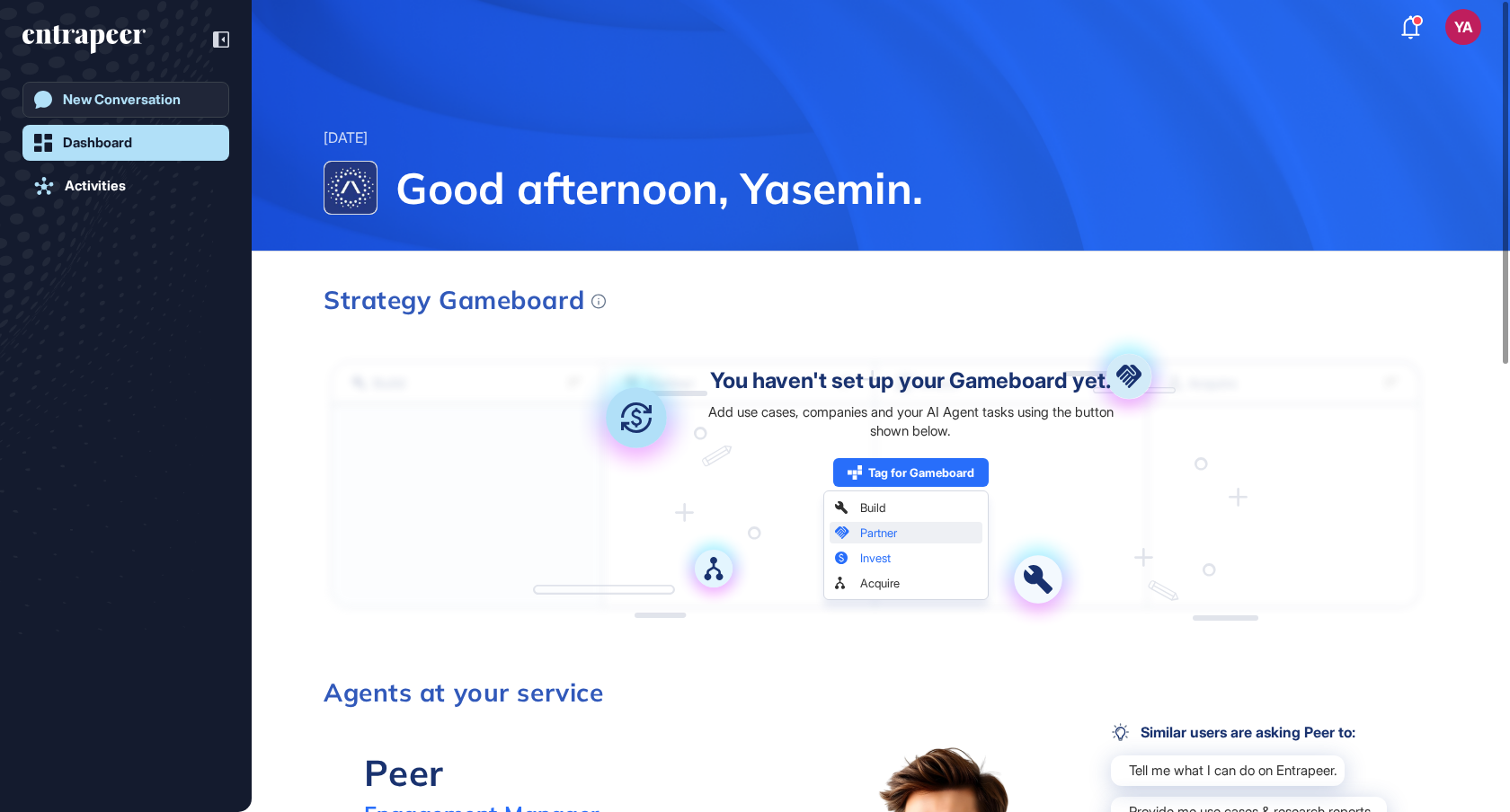
click at [141, 87] on link "New Conversation" at bounding box center [126, 100] width 207 height 36
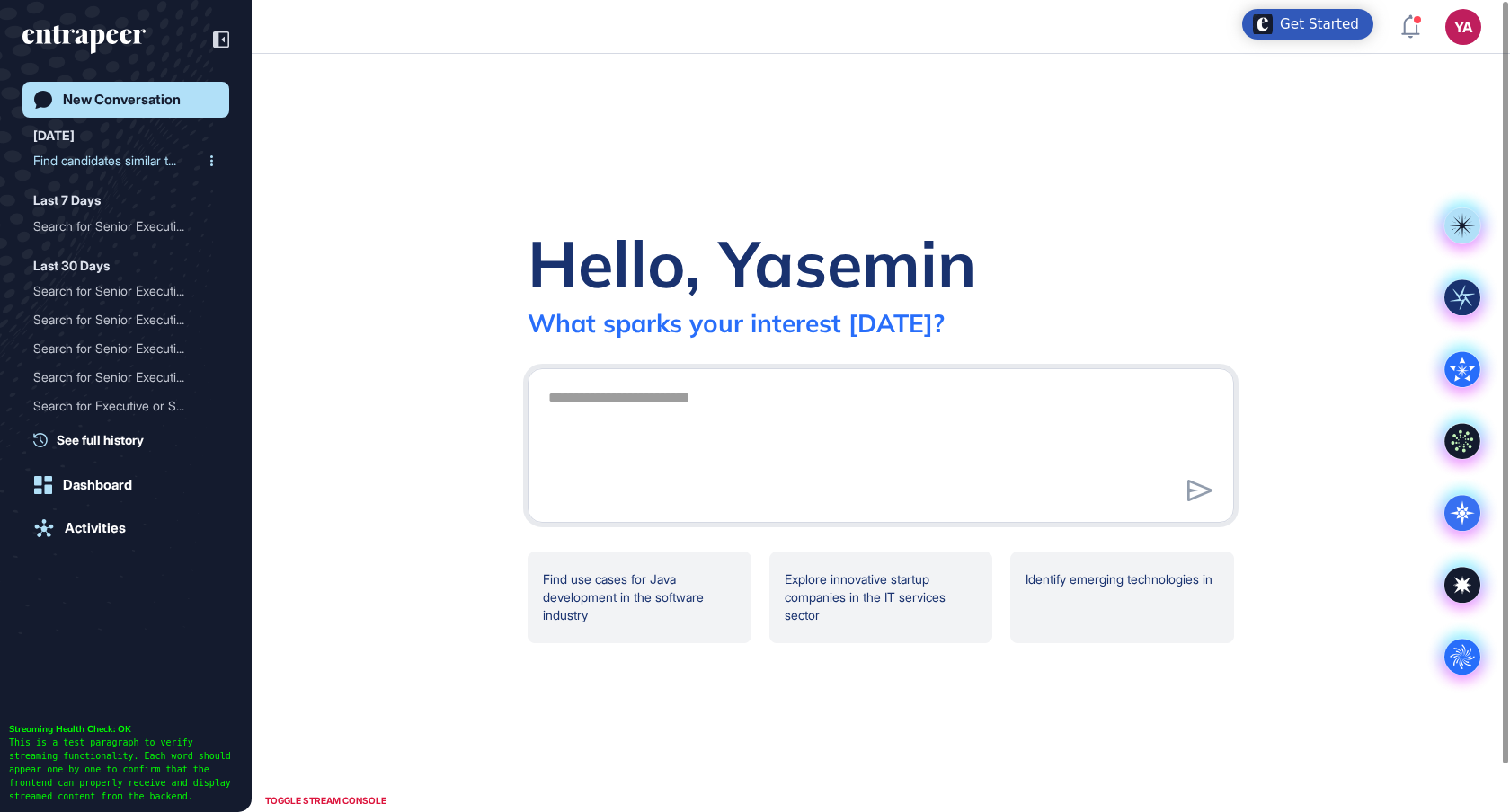
click at [119, 161] on div "Find candidates similar t..." at bounding box center [119, 161] width 171 height 29
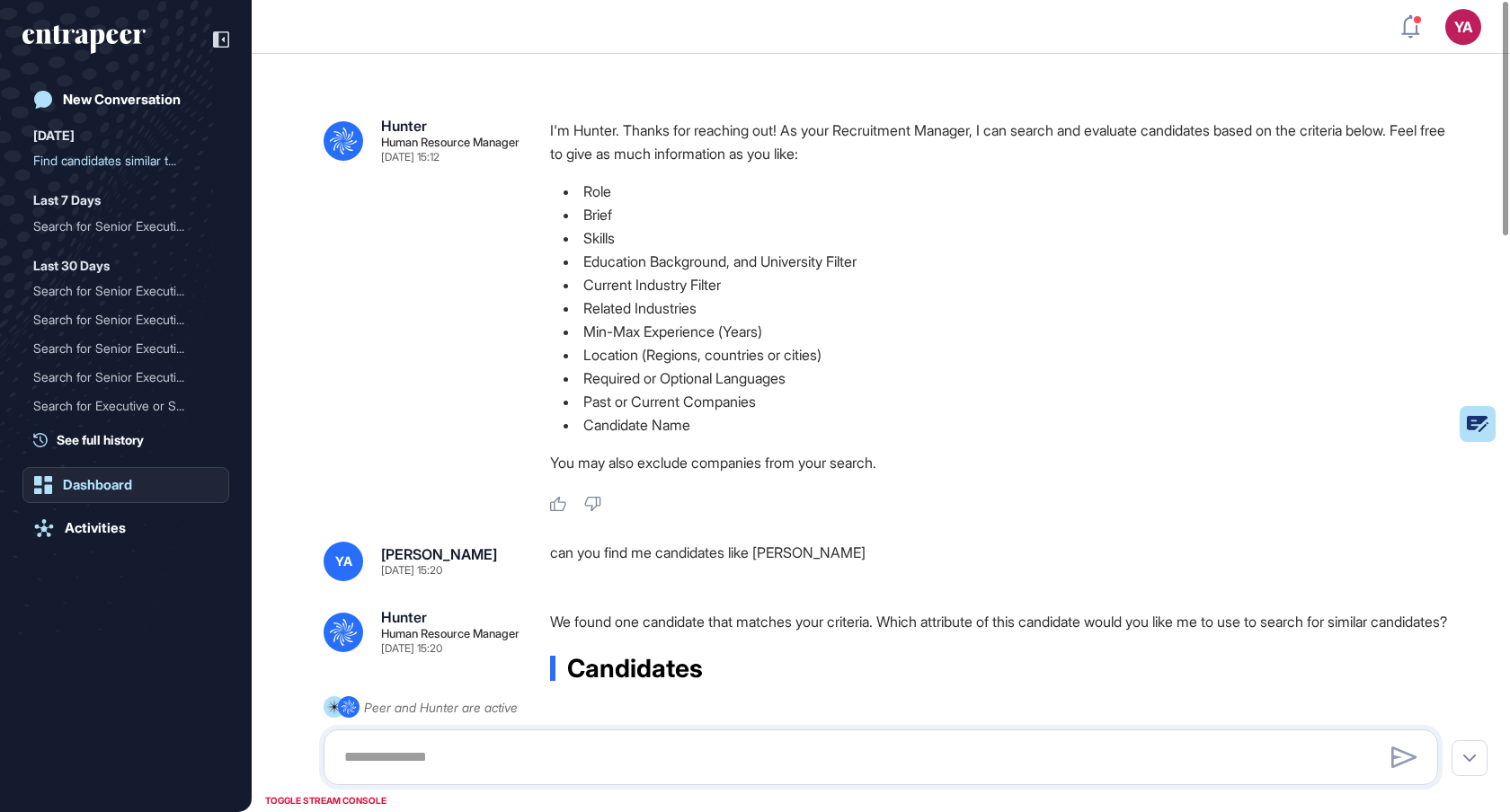
click at [76, 487] on div "Dashboard" at bounding box center [97, 486] width 69 height 16
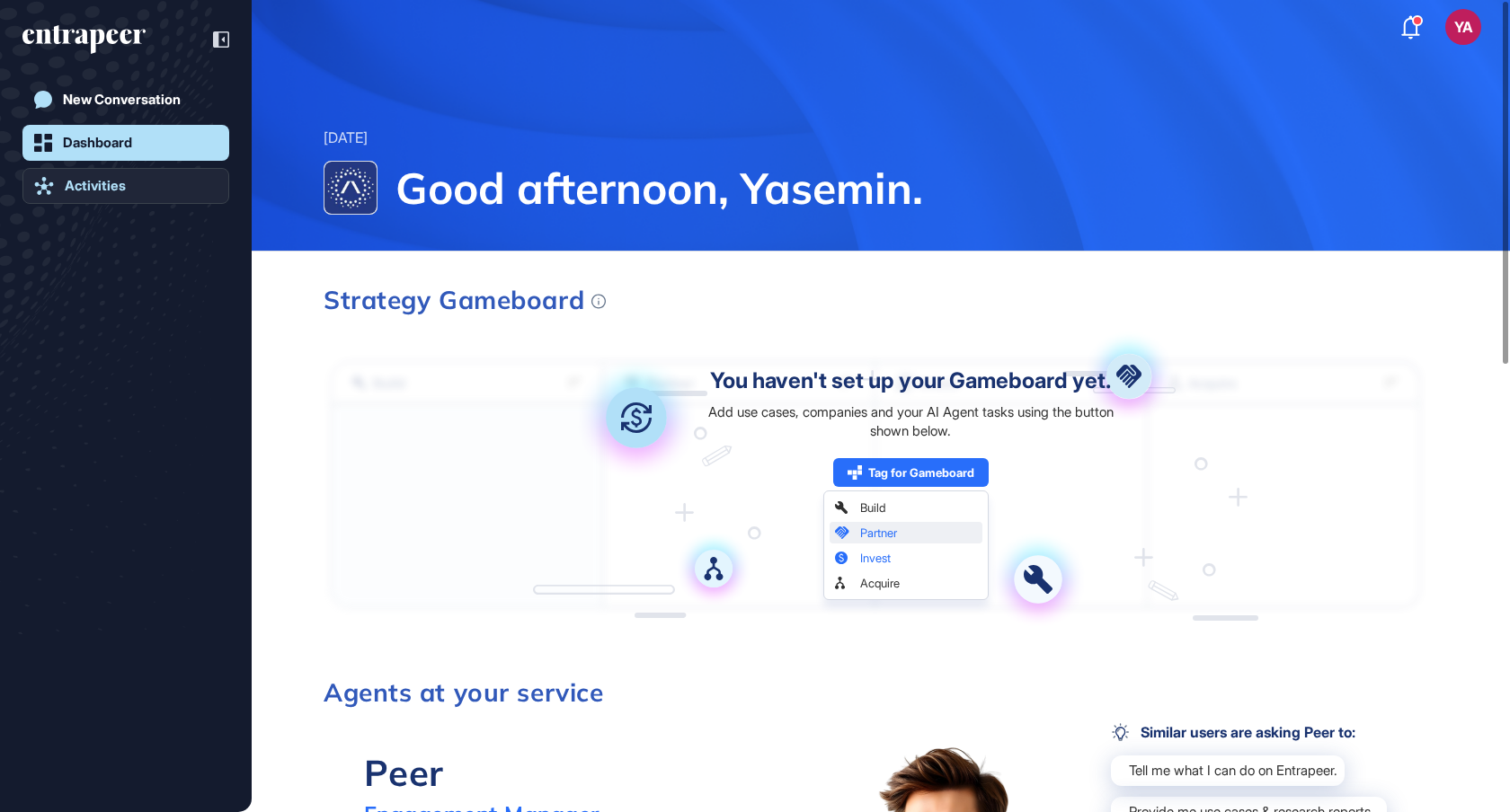
click at [126, 189] on div "Activities" at bounding box center [95, 186] width 61 height 16
